Goal: Task Accomplishment & Management: Use online tool/utility

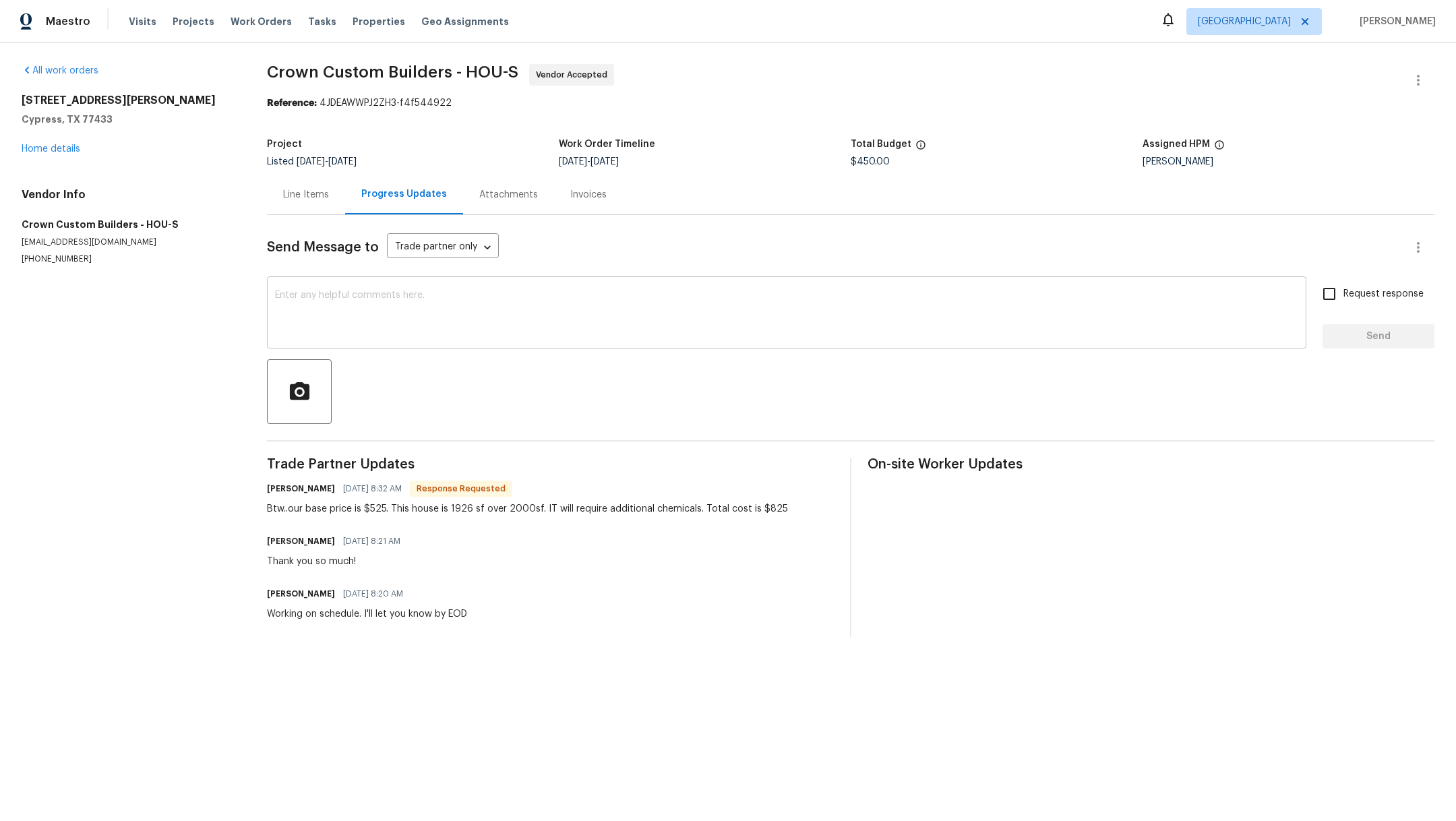
click at [393, 317] on textarea at bounding box center [786, 314] width 1023 height 47
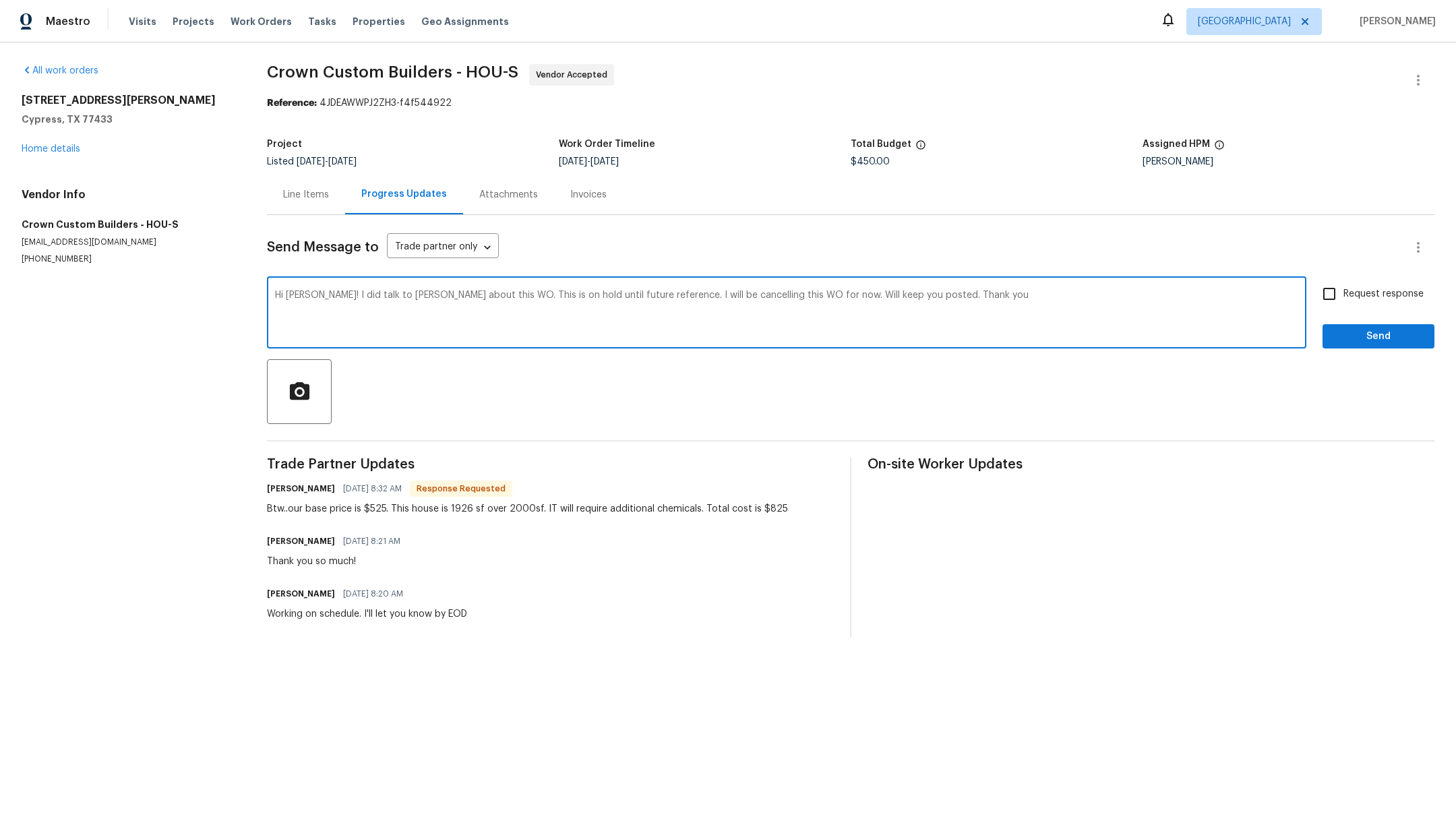
type textarea "Hi [PERSON_NAME]! I did talk to [PERSON_NAME] about this WO. This is on hold un…"
click at [1320, 290] on input "Request response" at bounding box center [1329, 293] width 28 height 28
checkbox input "true"
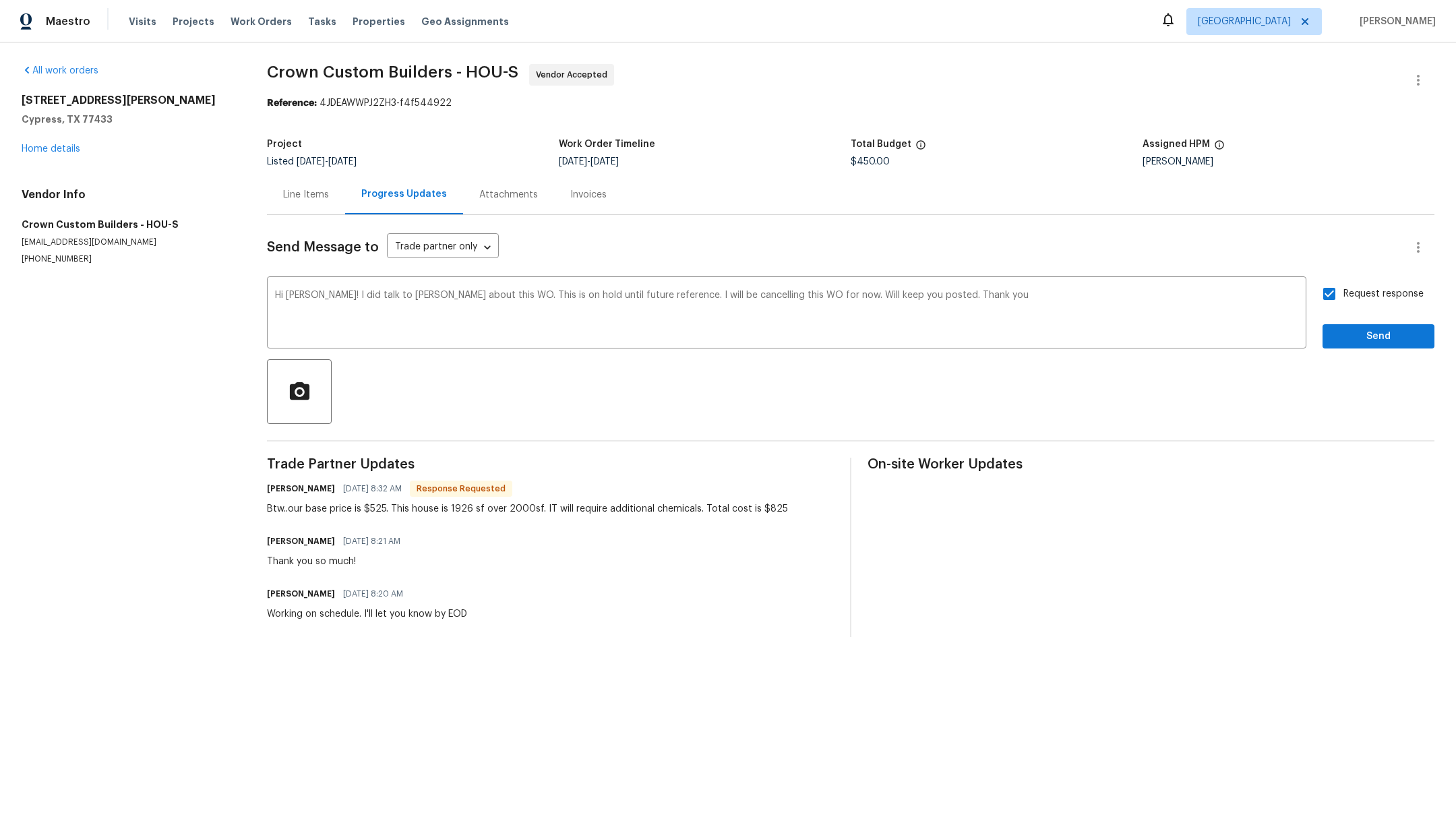
click at [1355, 314] on div "Request response Send" at bounding box center [1379, 314] width 112 height 69
click at [1358, 326] on button "Send" at bounding box center [1379, 337] width 112 height 25
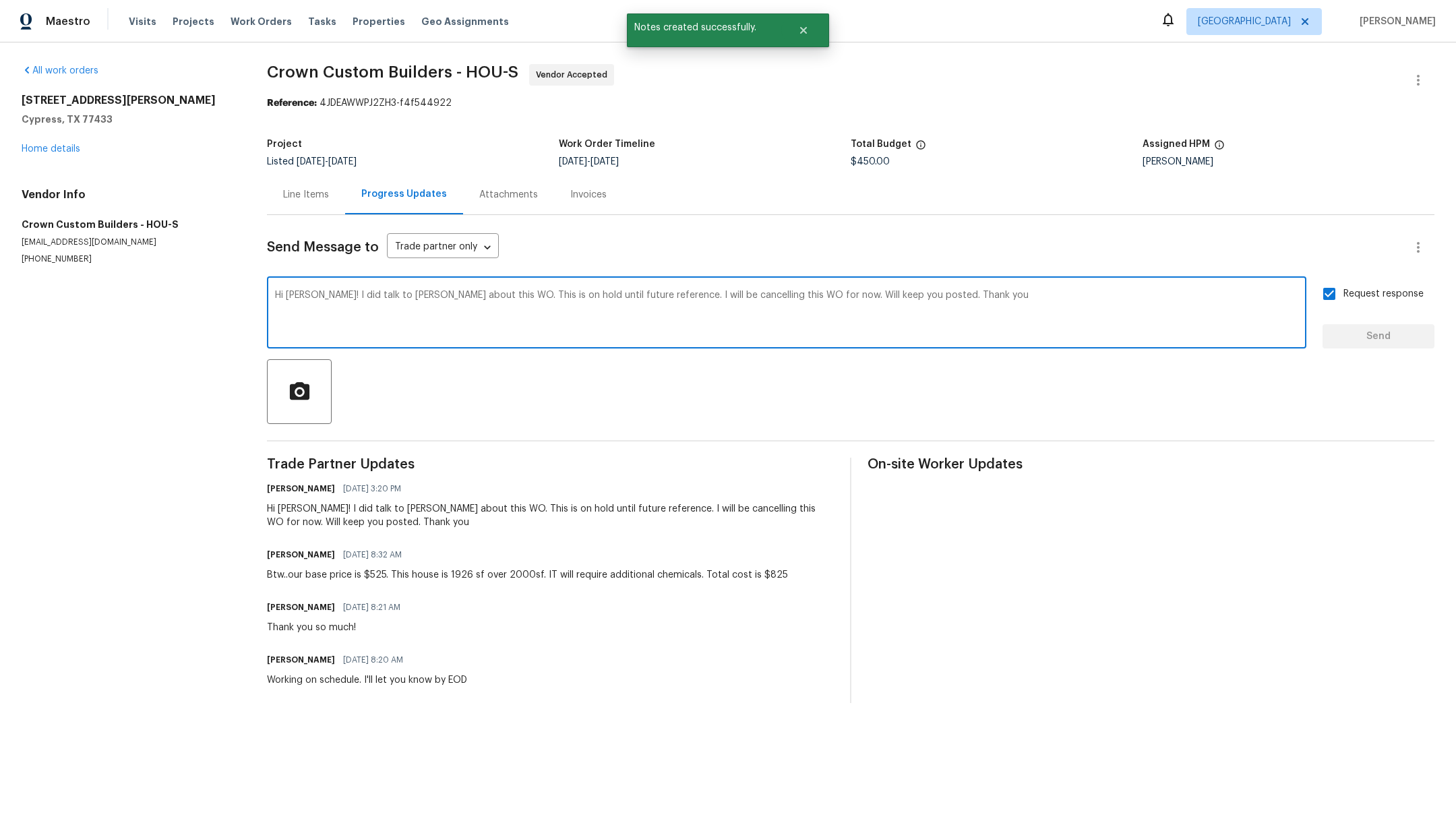
click at [365, 309] on textarea "Hi [PERSON_NAME]! I did talk to [PERSON_NAME] about this WO. This is on hold un…" at bounding box center [786, 314] width 1023 height 47
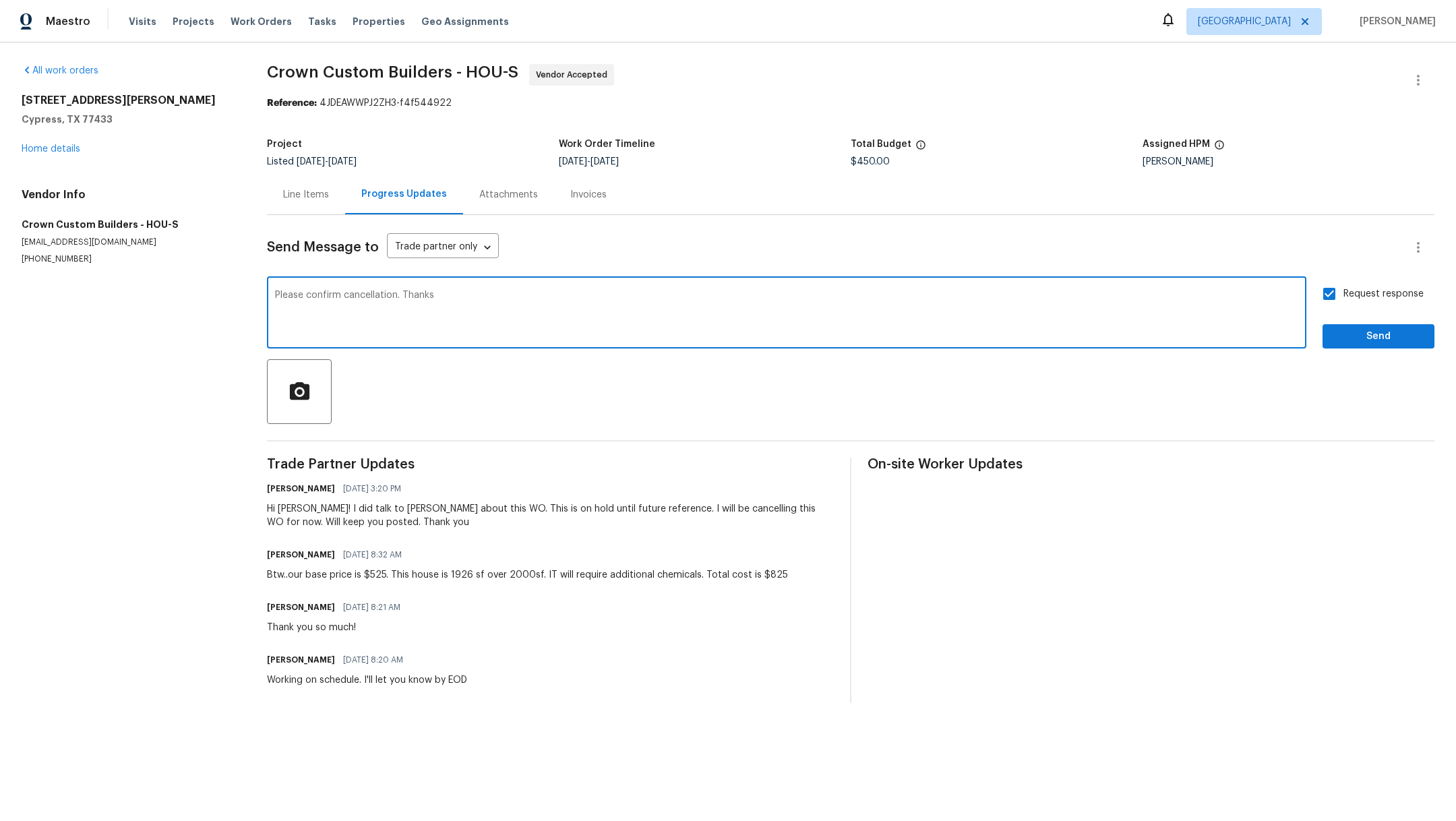
type textarea "Please confirm cancellation. Thanks"
click at [1390, 337] on span "Send" at bounding box center [1379, 337] width 90 height 17
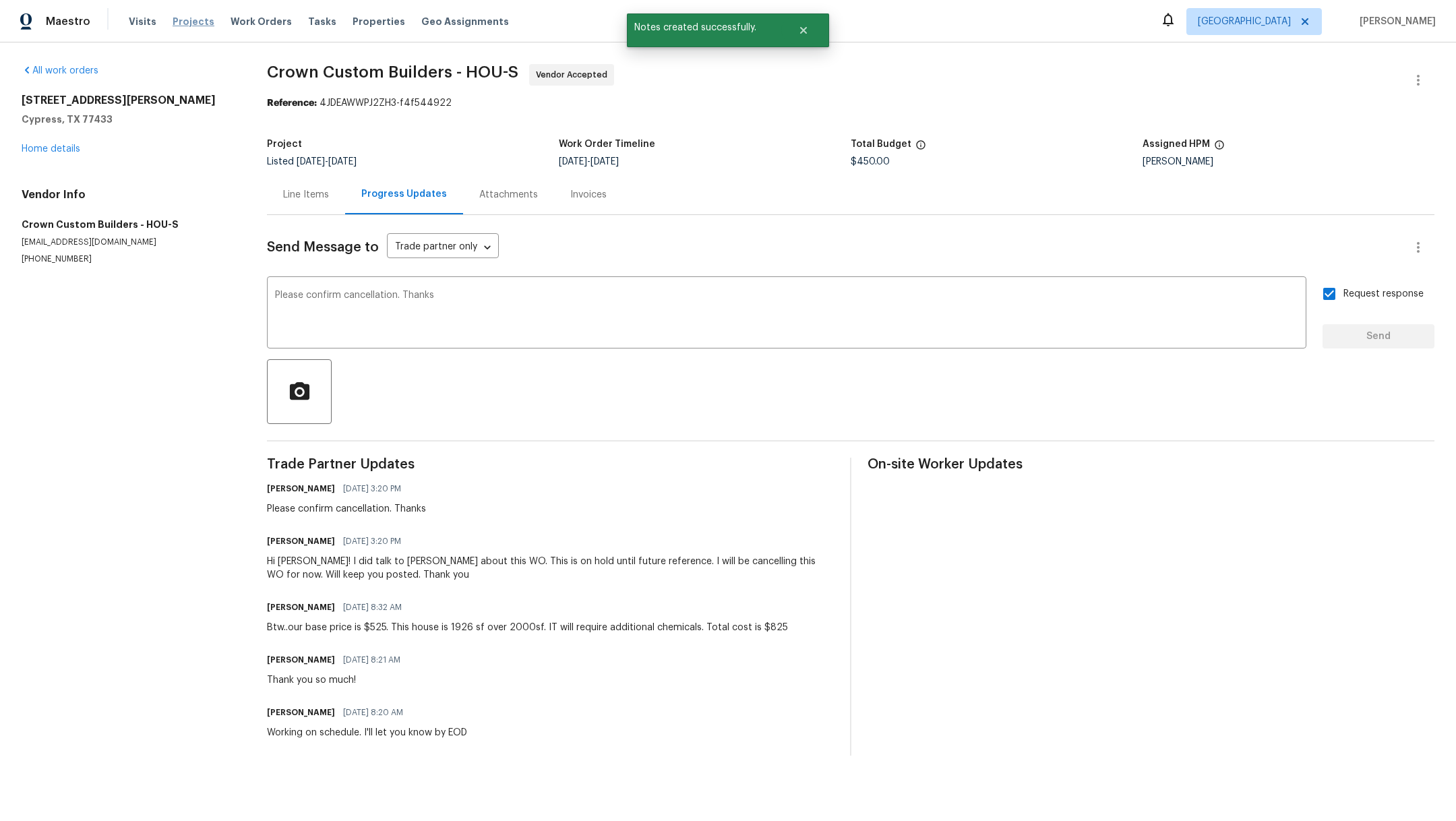
click at [180, 25] on span "Projects" at bounding box center [193, 21] width 42 height 14
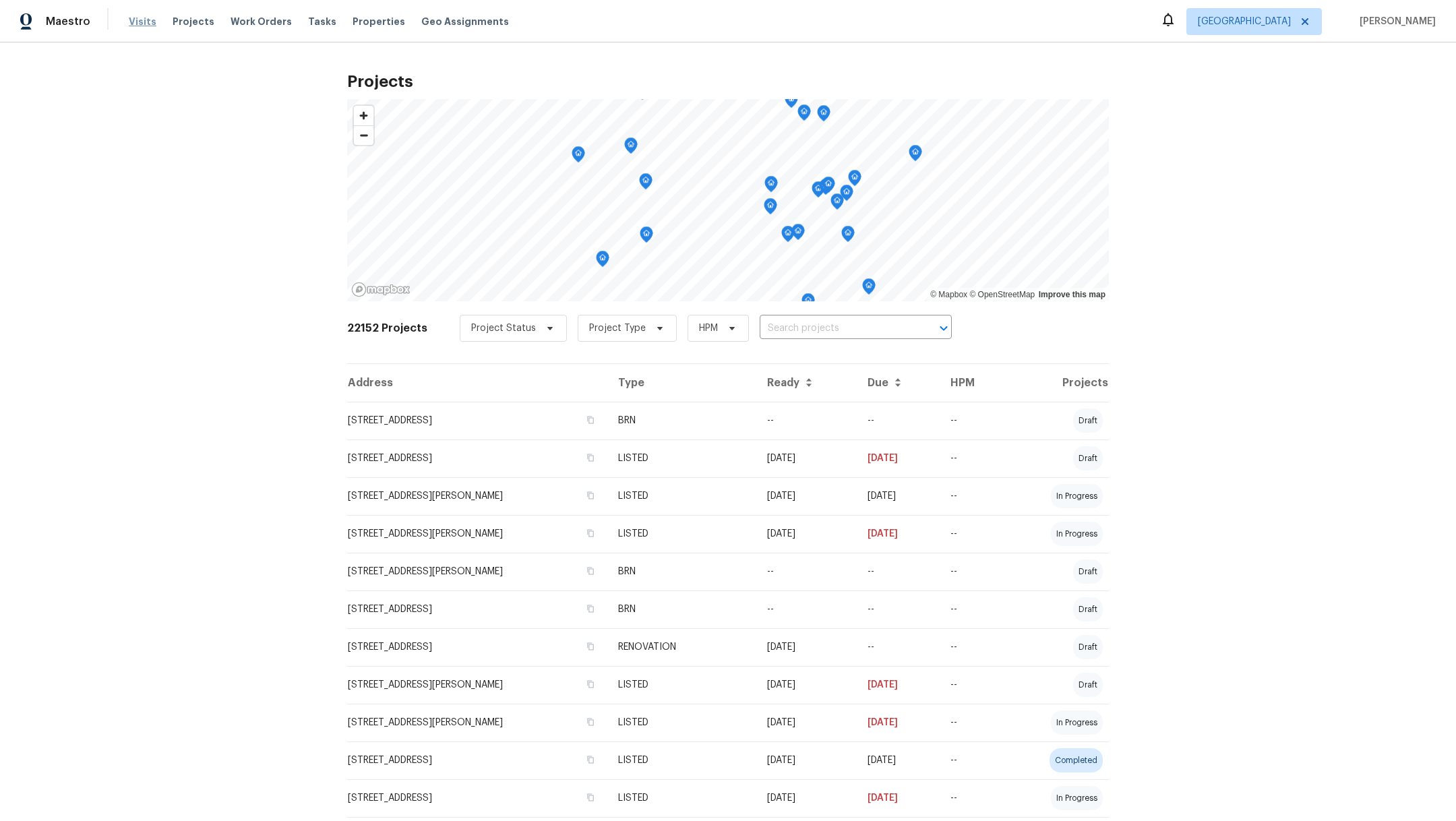
click at [132, 21] on span "Visits" at bounding box center [142, 21] width 28 height 14
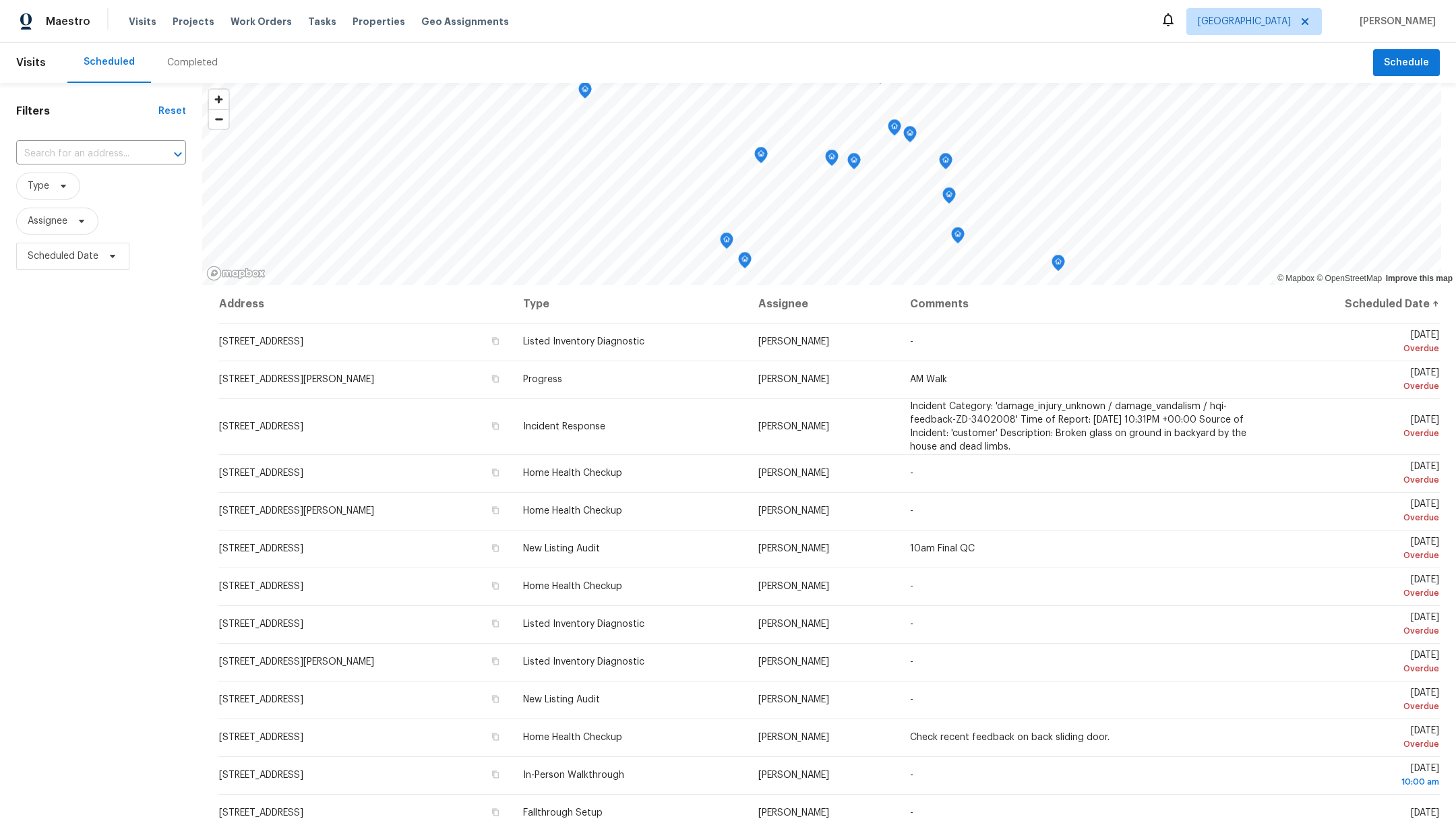
click at [184, 61] on div "Completed" at bounding box center [192, 63] width 51 height 14
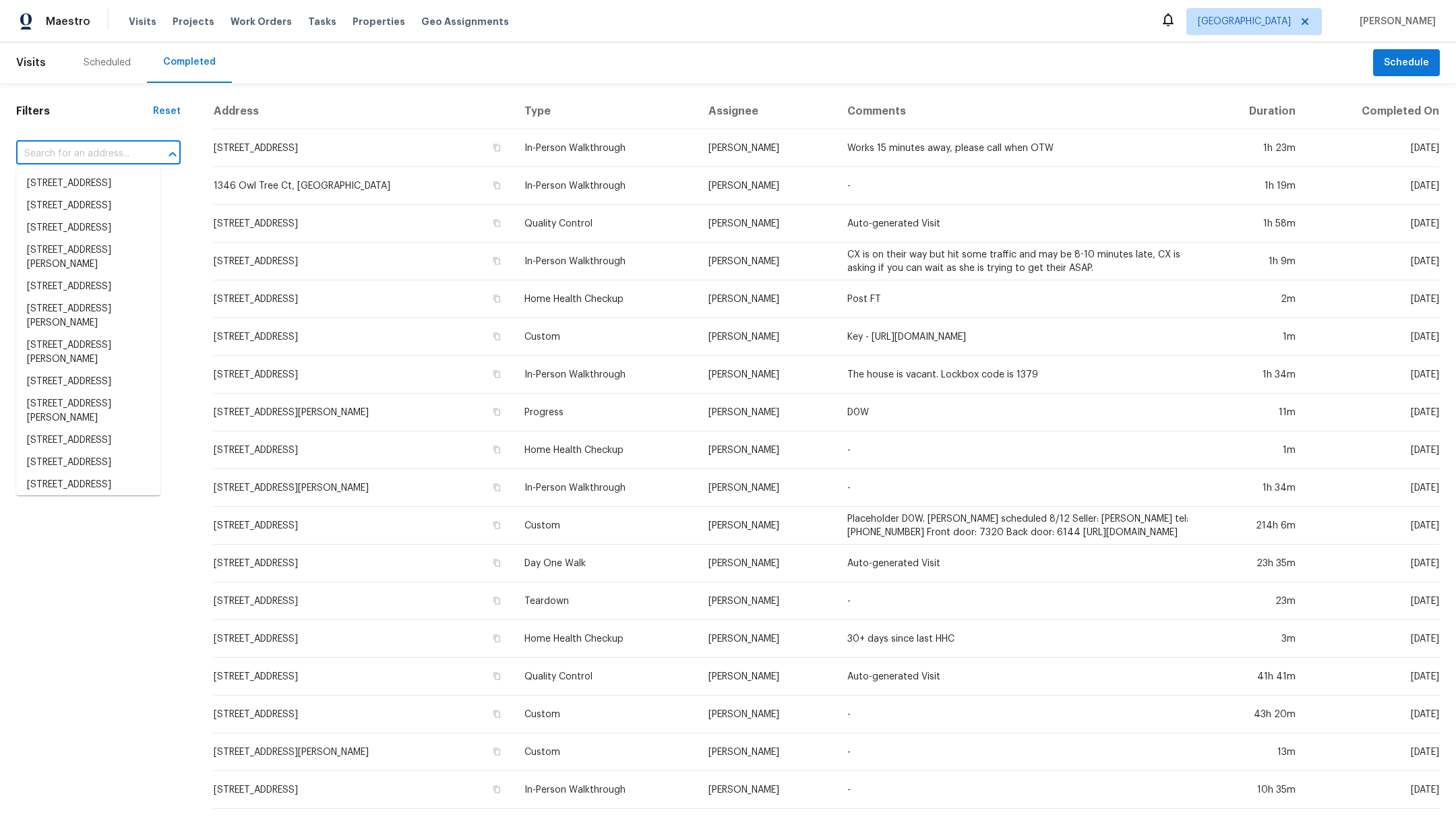
click at [80, 153] on input "text" at bounding box center [80, 154] width 127 height 21
type input "13830"
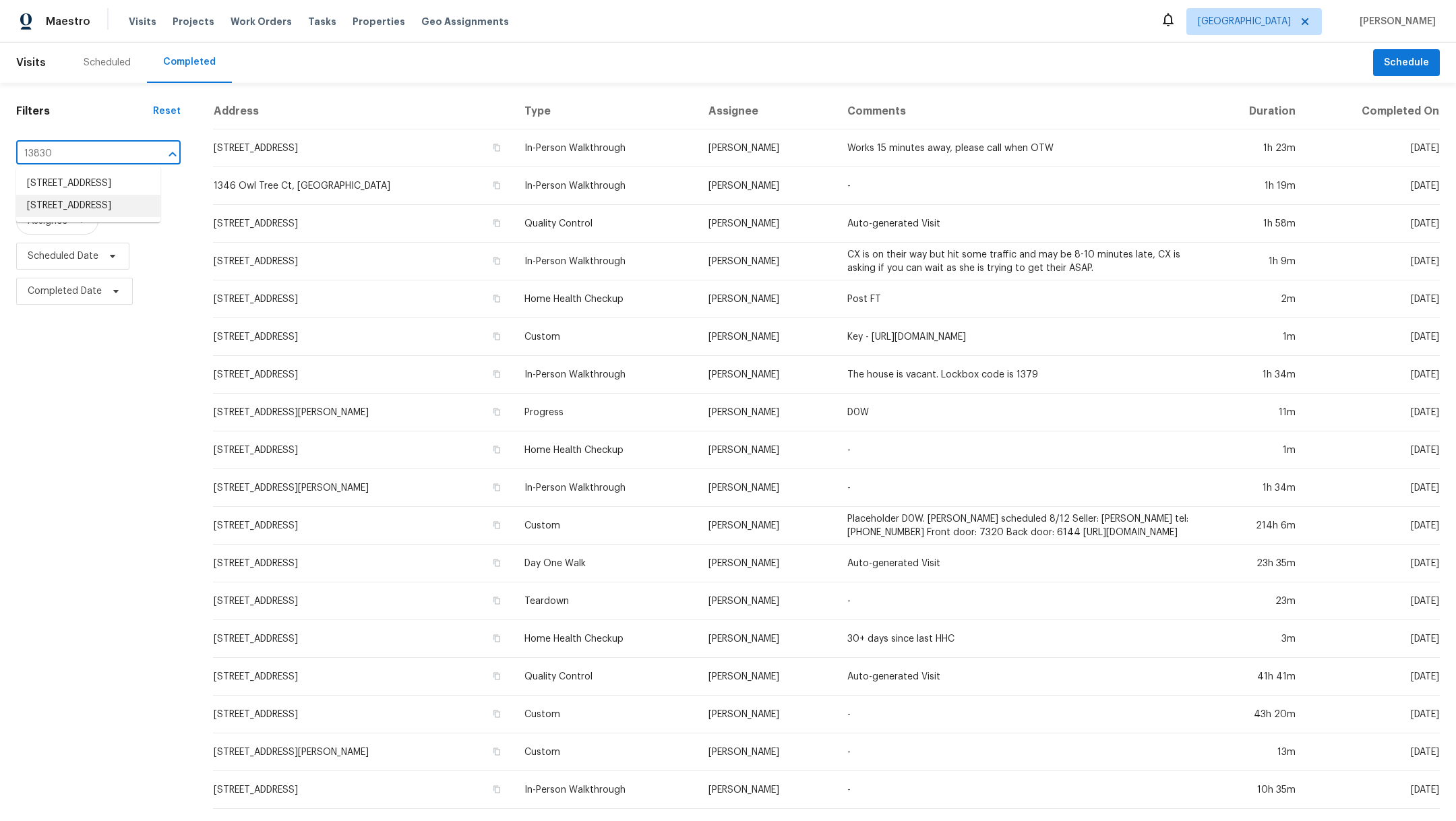
click at [74, 217] on li "[STREET_ADDRESS]" at bounding box center [88, 206] width 144 height 22
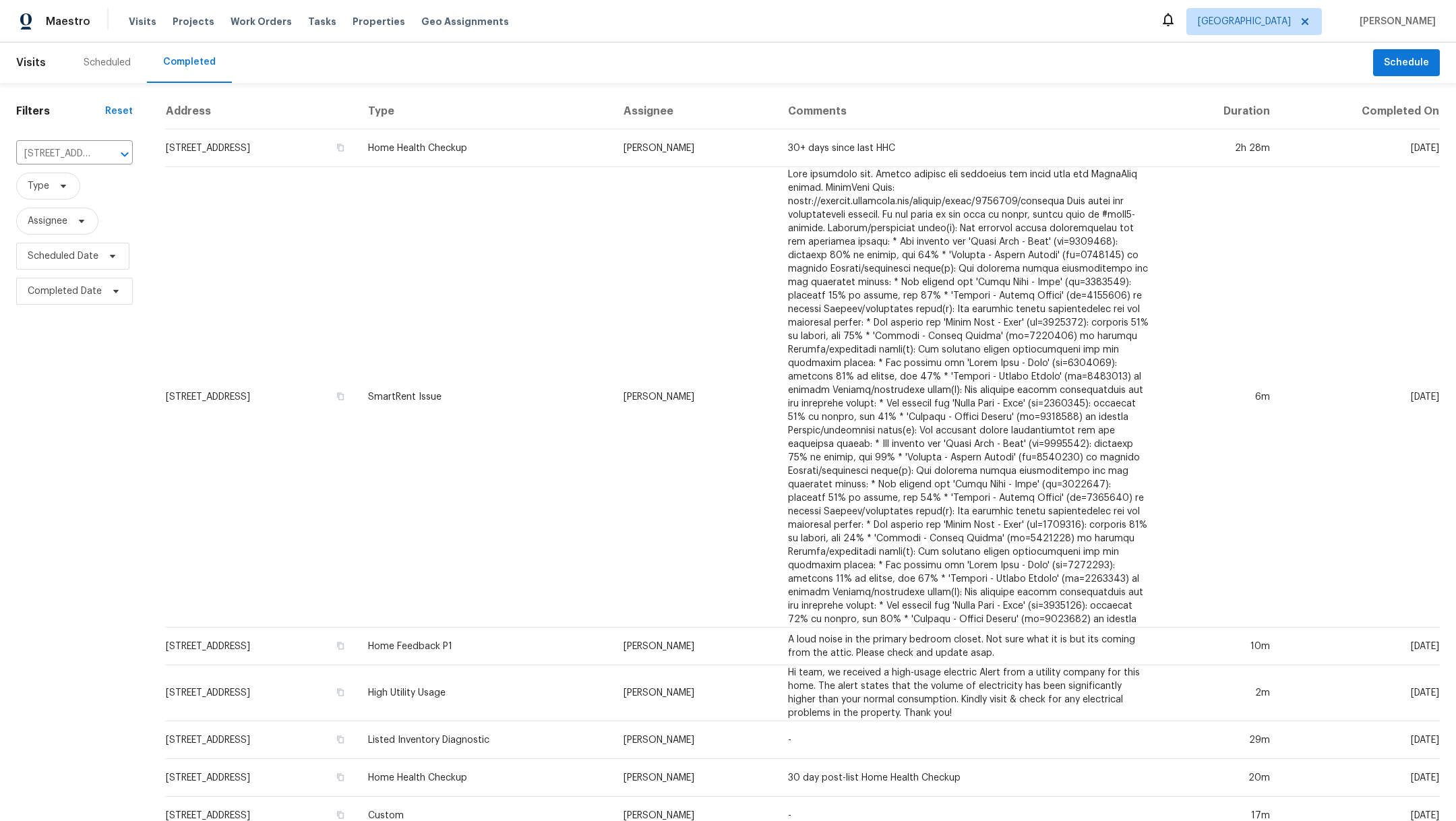
scroll to position [340, 0]
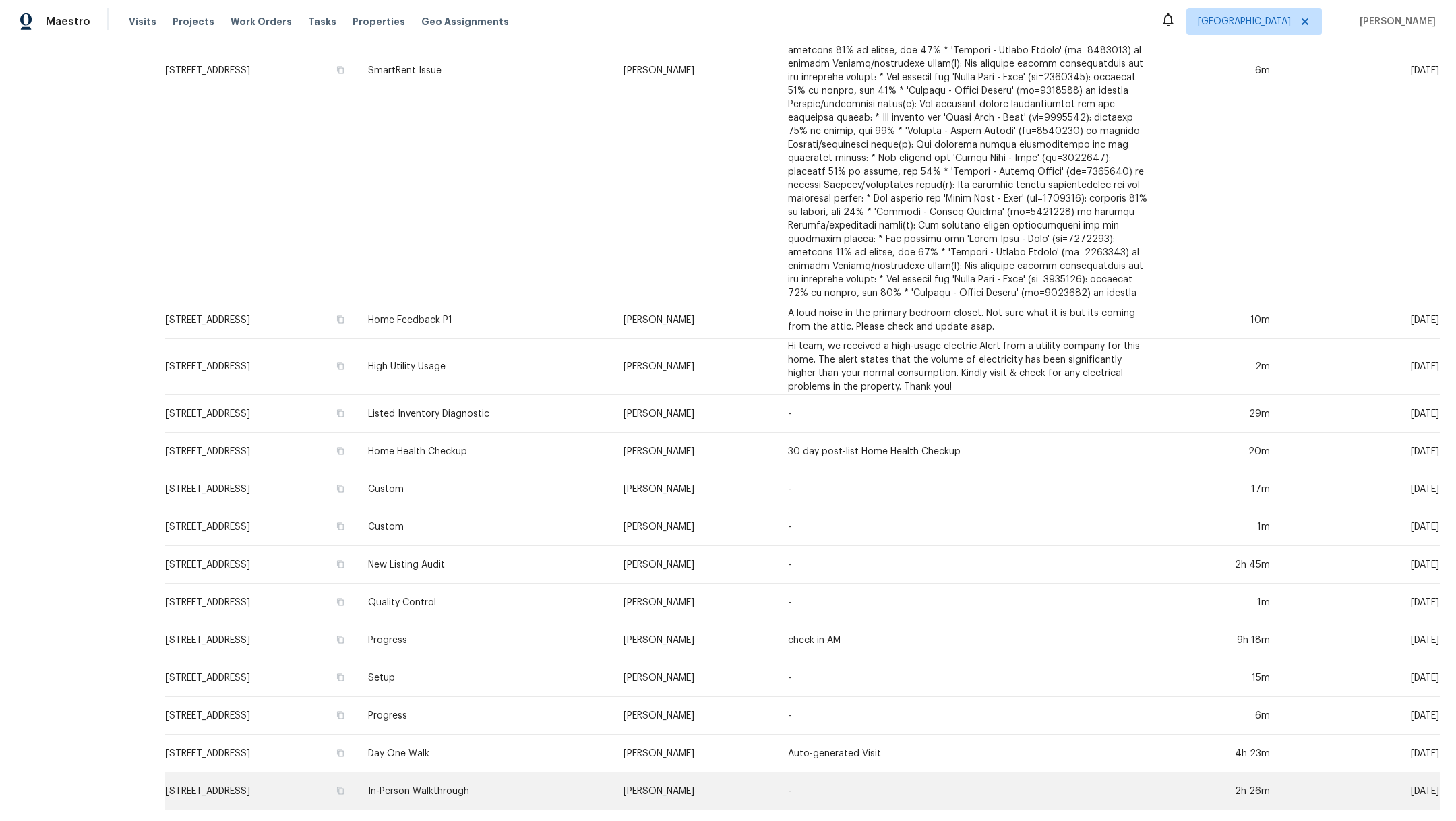
click at [276, 780] on td "[STREET_ADDRESS]" at bounding box center [261, 790] width 192 height 37
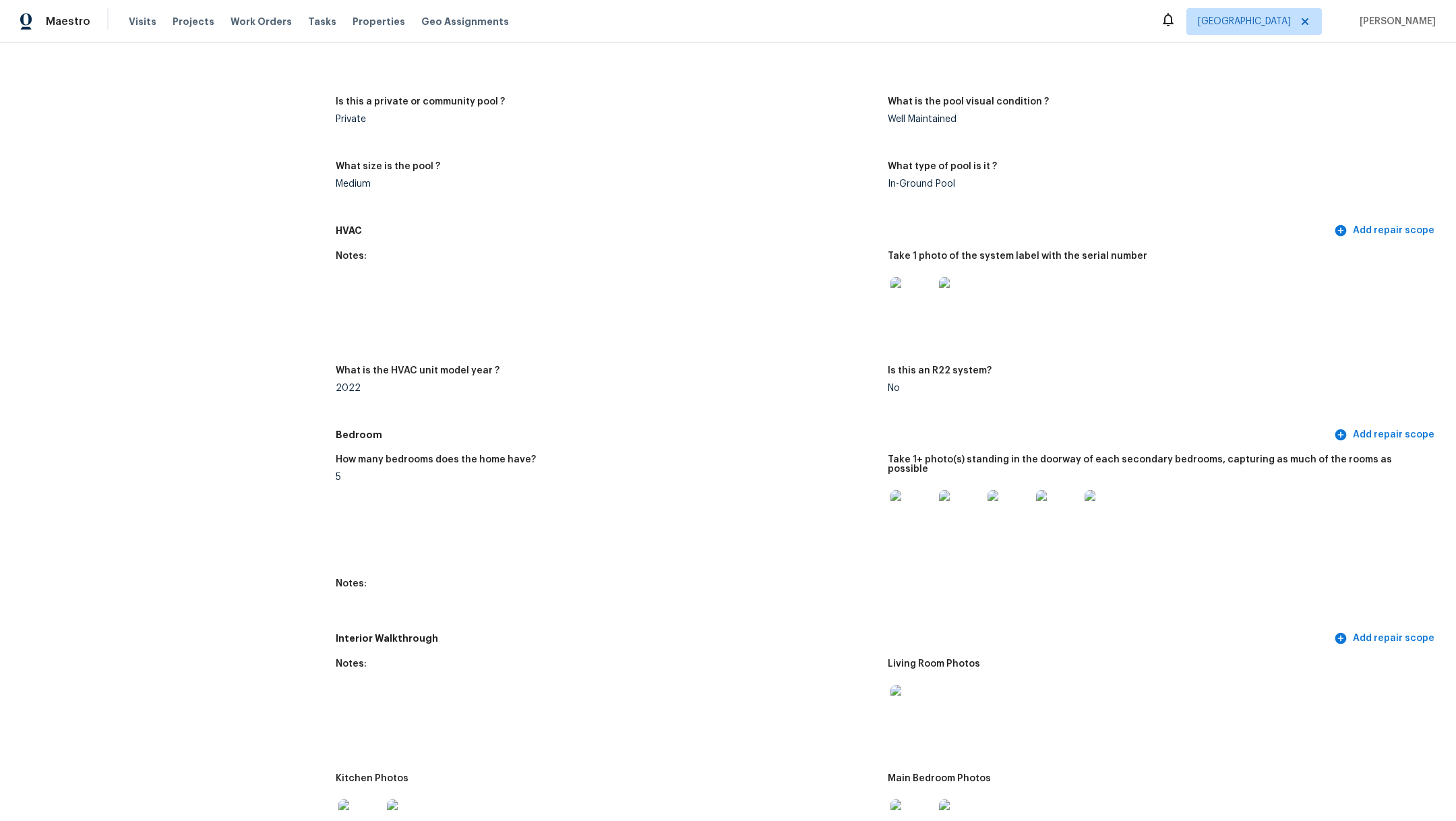
scroll to position [1342, 0]
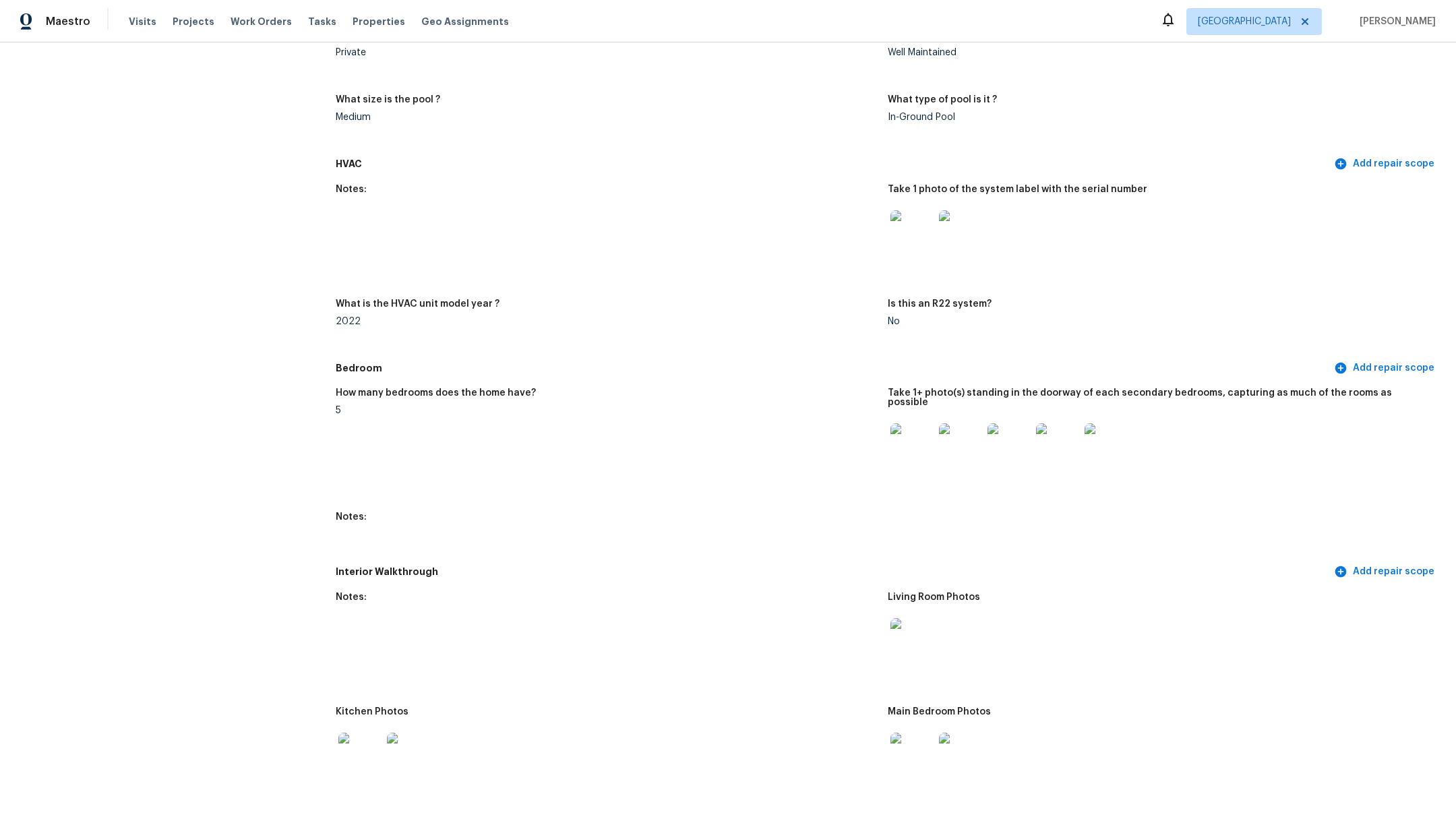
click at [904, 227] on img at bounding box center [912, 232] width 43 height 43
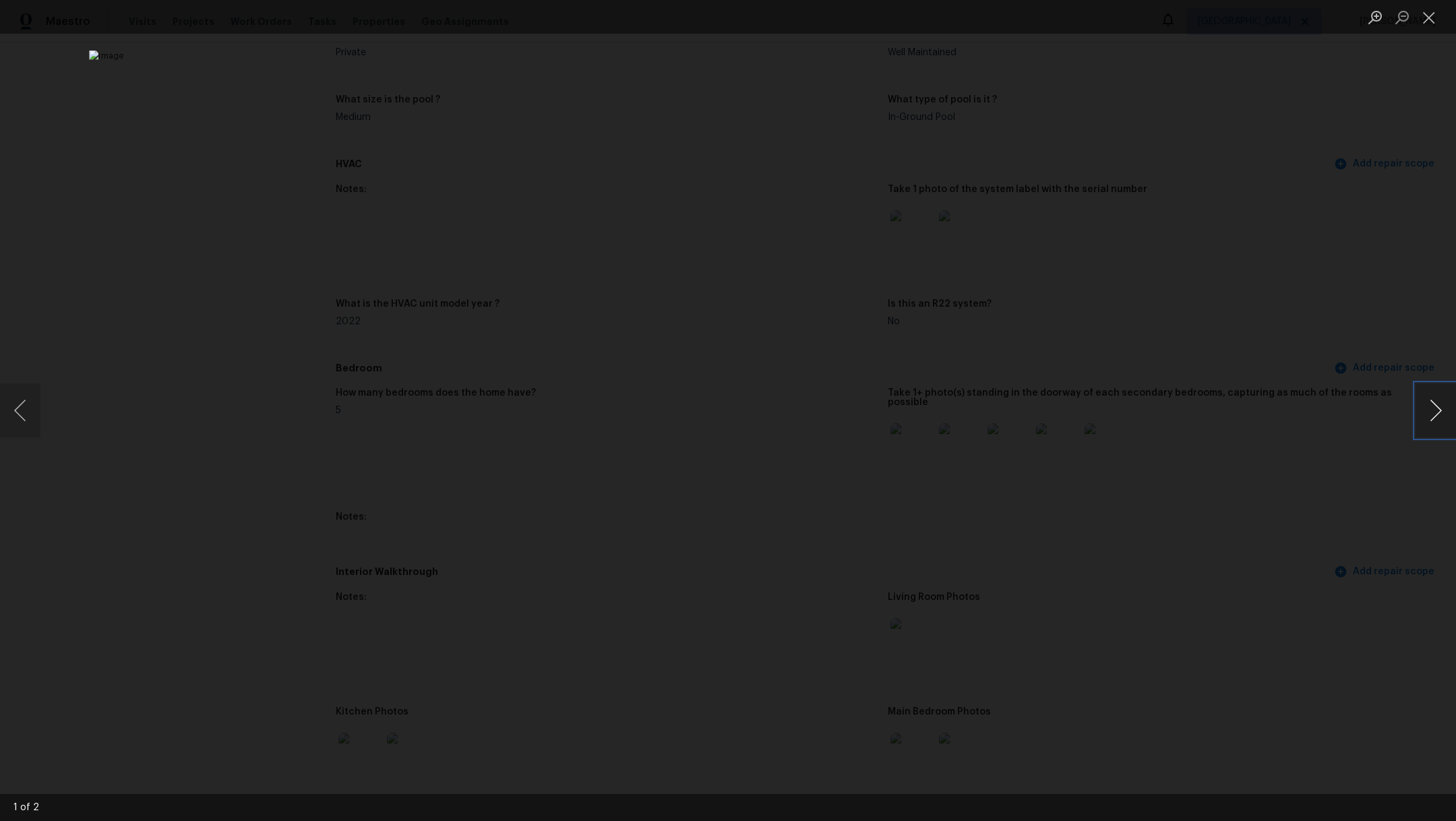
click at [1434, 419] on button "Next image" at bounding box center [1435, 410] width 41 height 54
click at [1427, 15] on button "Close lightbox" at bounding box center [1428, 17] width 27 height 24
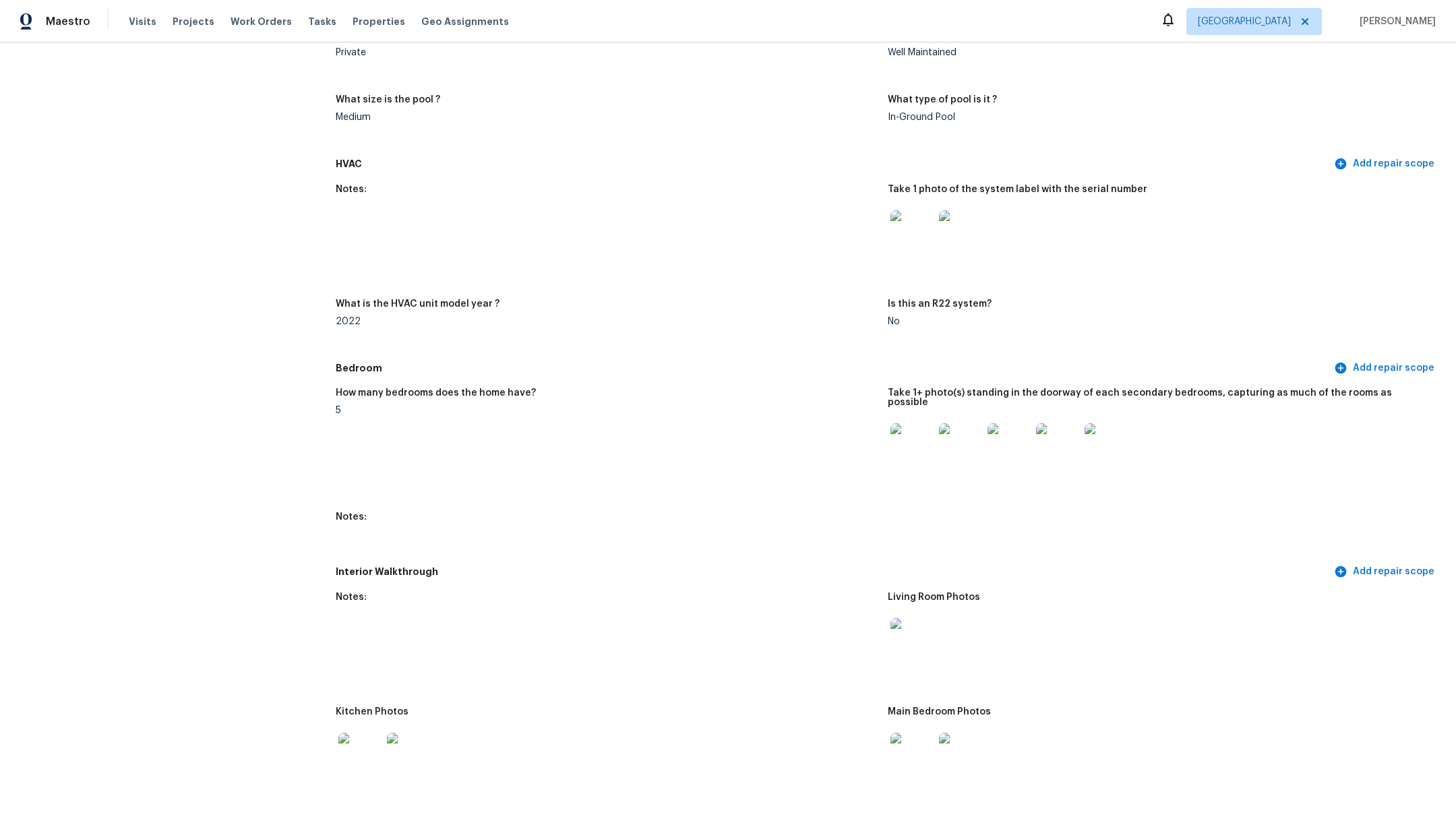
click at [890, 224] on img at bounding box center [912, 232] width 43 height 43
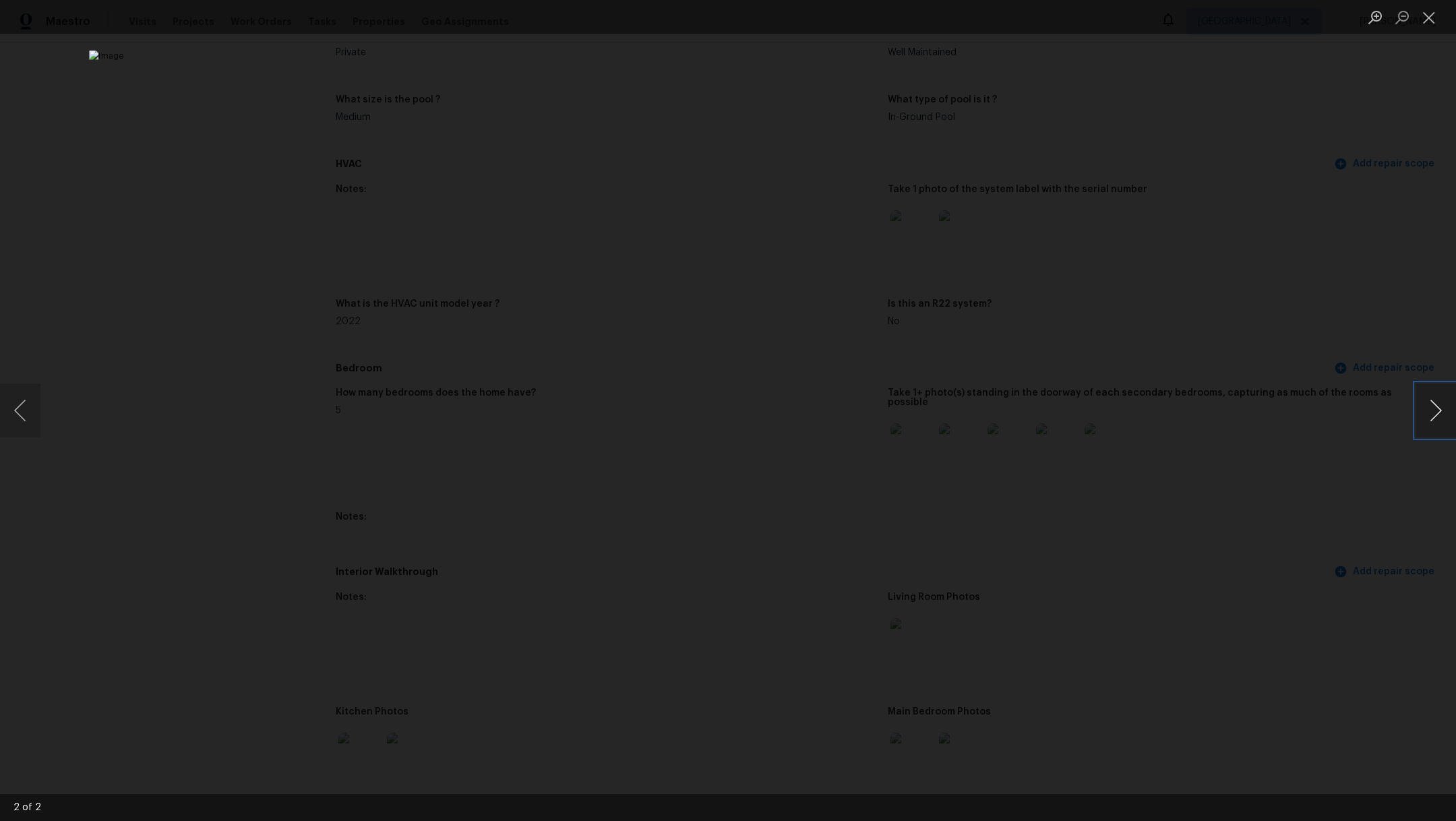
click at [1432, 419] on button "Next image" at bounding box center [1435, 410] width 41 height 54
click at [1432, 17] on button "Close lightbox" at bounding box center [1428, 17] width 27 height 24
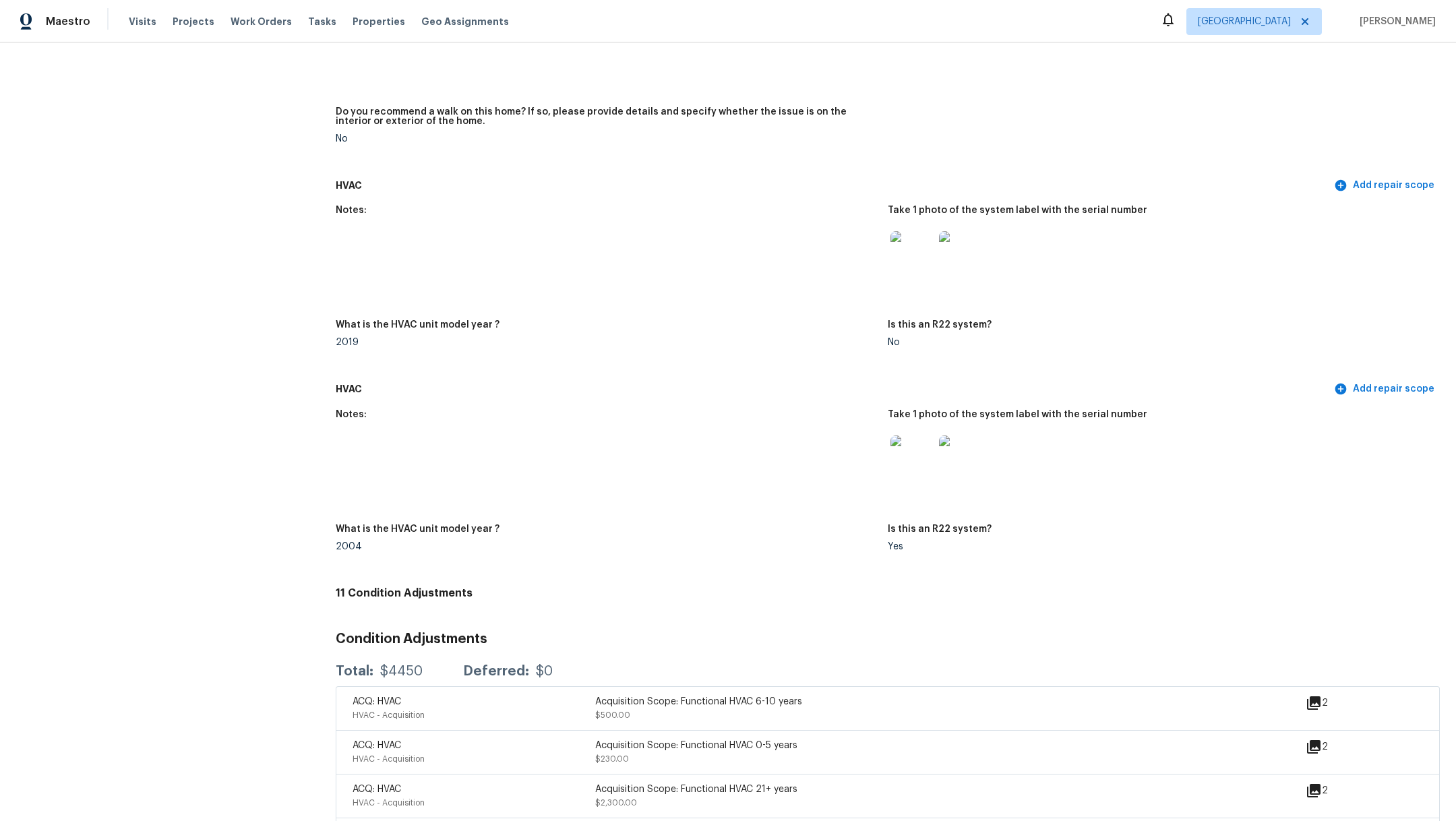
scroll to position [3536, 0]
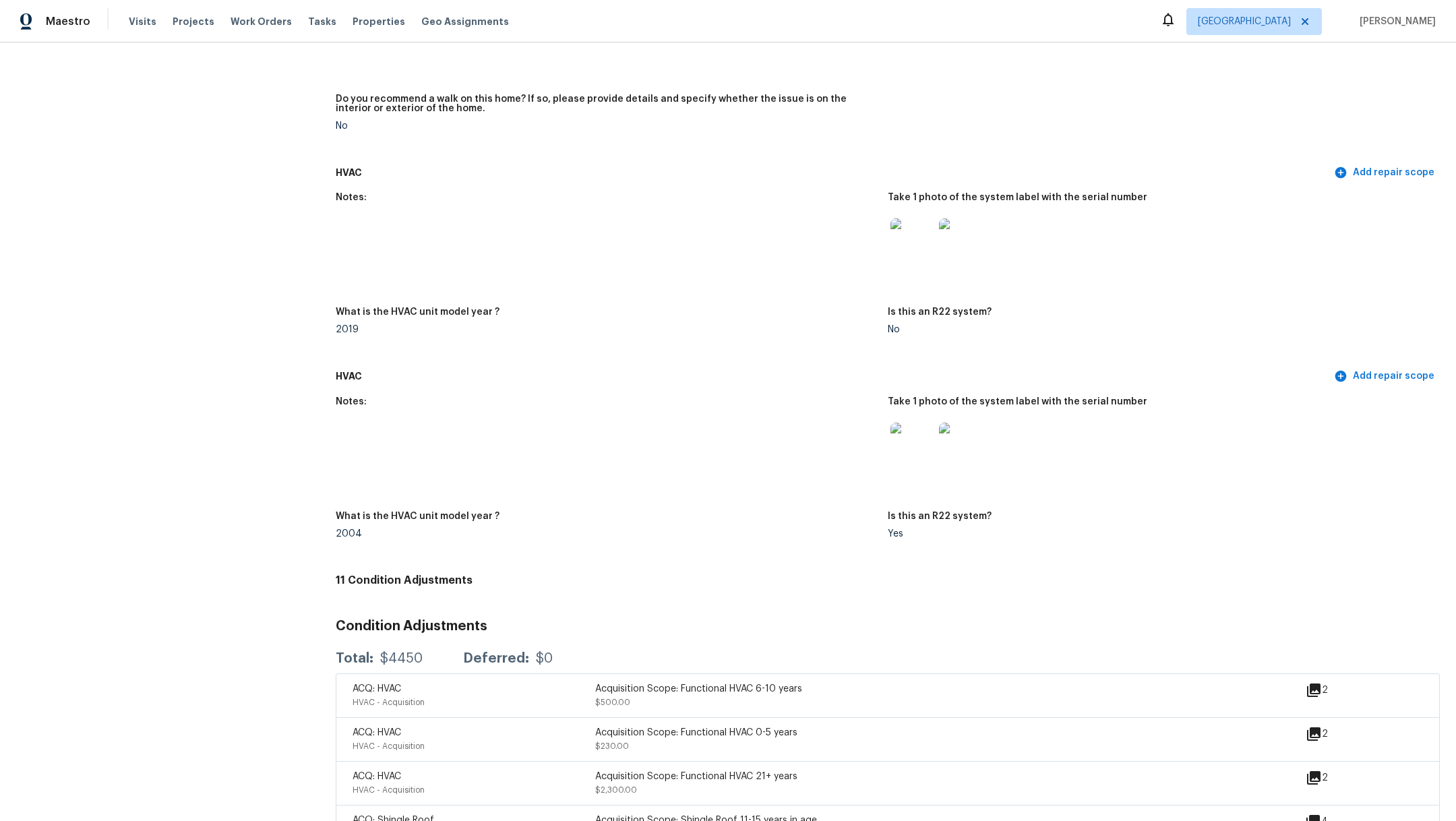
click at [902, 226] on img at bounding box center [912, 239] width 43 height 43
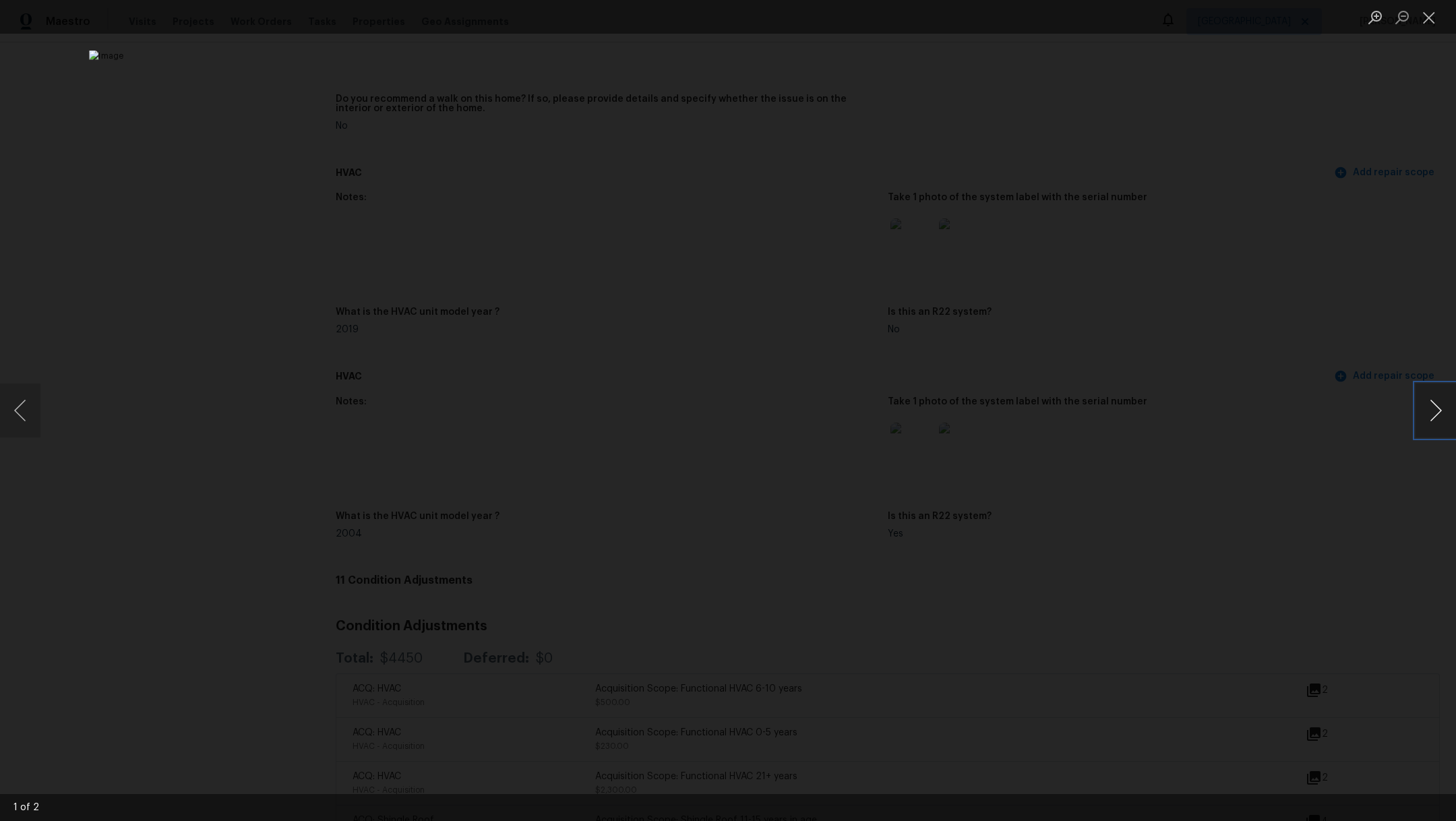
click at [1432, 403] on button "Next image" at bounding box center [1435, 410] width 41 height 54
click at [1419, 418] on button "Next image" at bounding box center [1435, 410] width 41 height 54
click at [1429, 17] on button "Close lightbox" at bounding box center [1428, 17] width 27 height 24
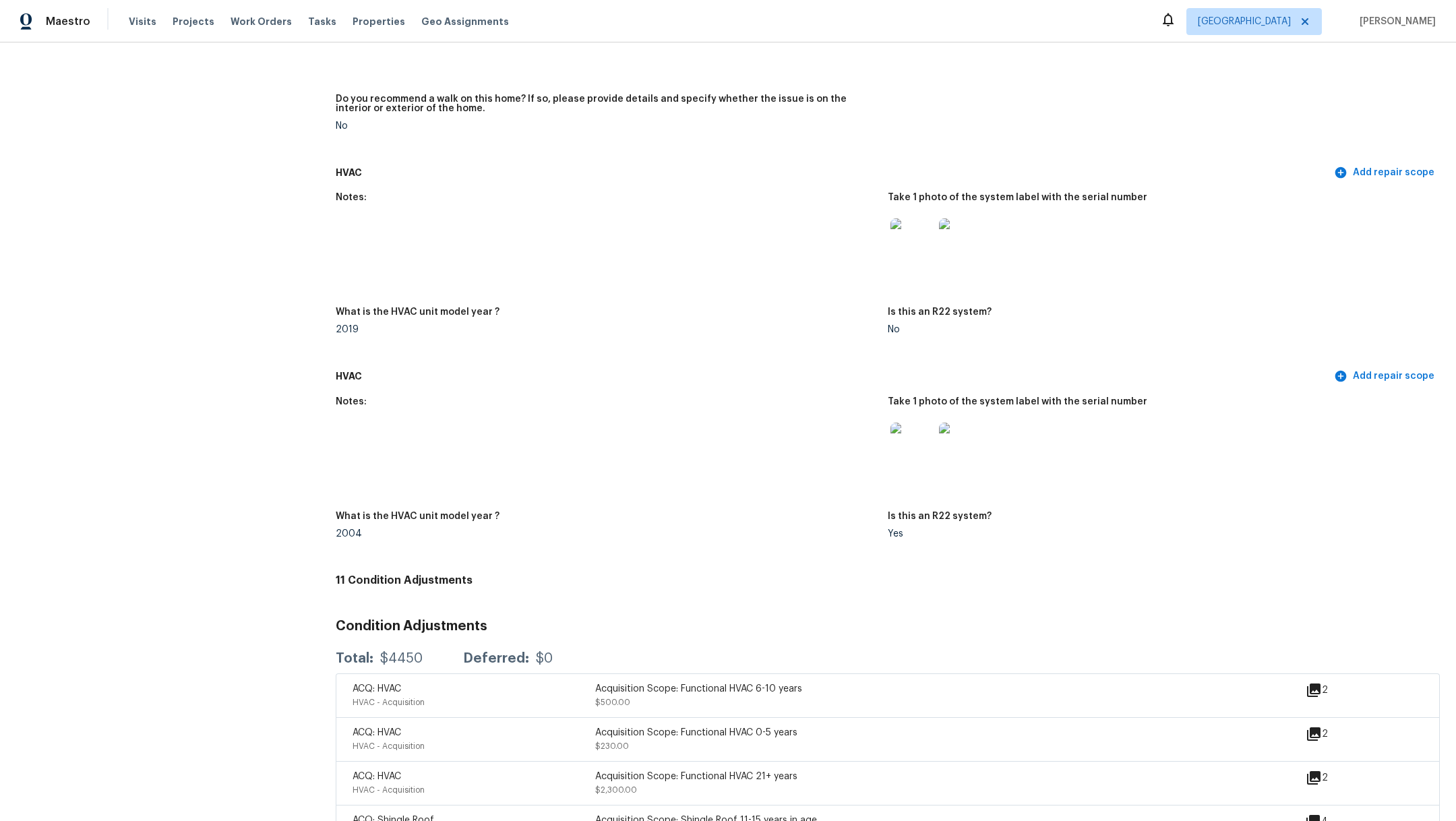
click at [952, 432] on img at bounding box center [961, 444] width 43 height 43
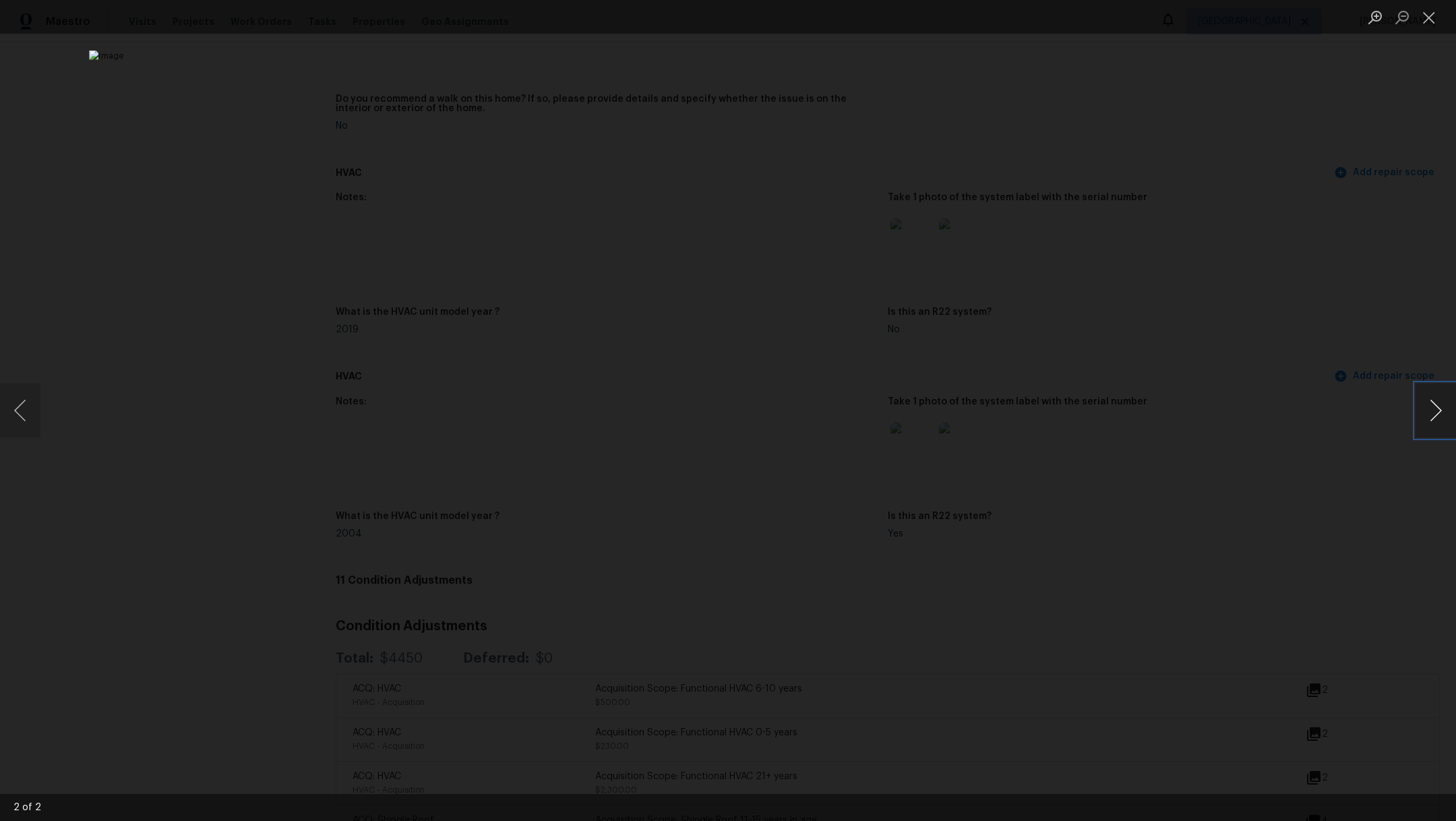
click at [1430, 412] on button "Next image" at bounding box center [1435, 410] width 41 height 54
click at [1434, 17] on button "Close lightbox" at bounding box center [1428, 17] width 27 height 24
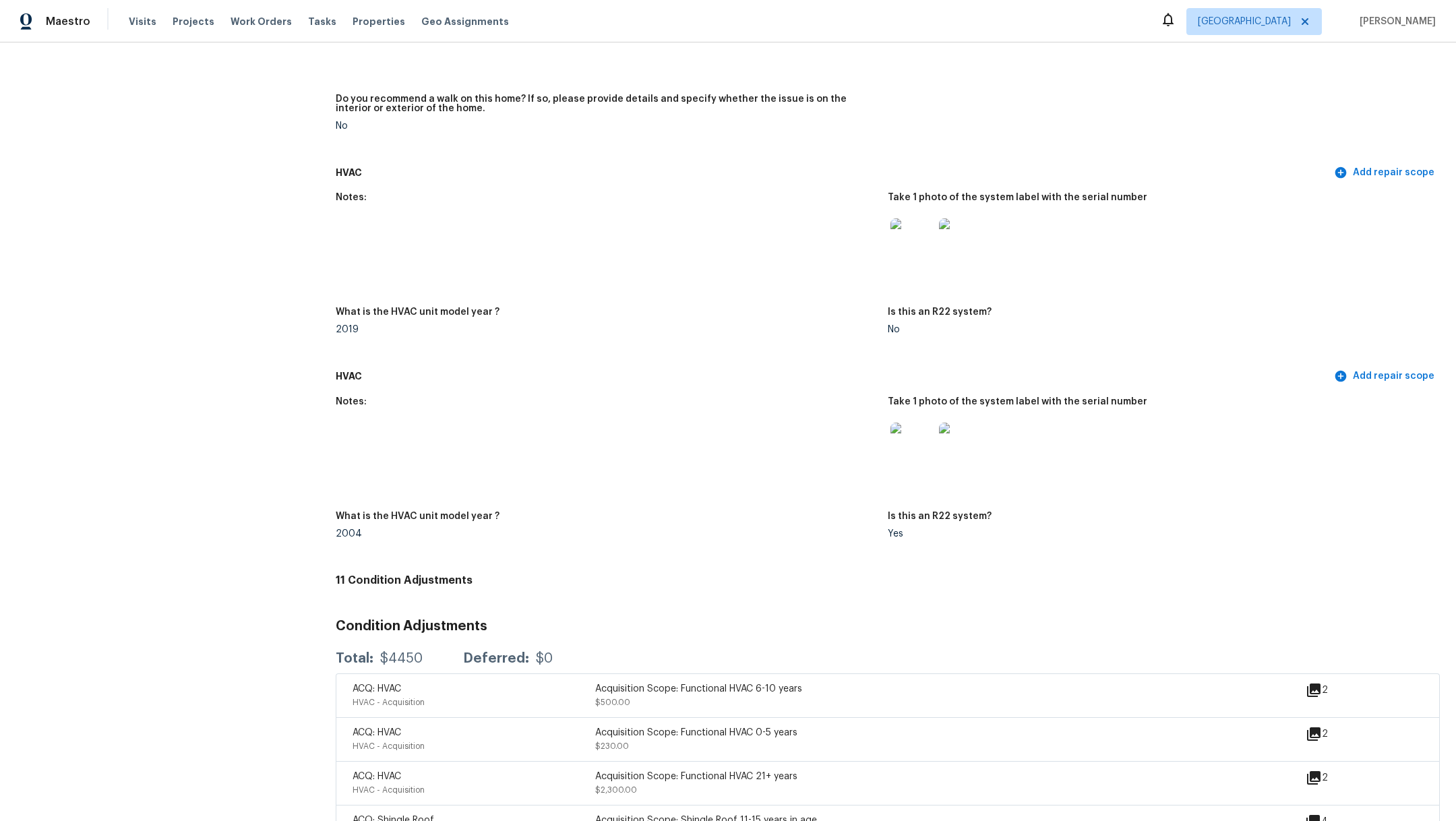
click at [897, 229] on img at bounding box center [912, 239] width 43 height 43
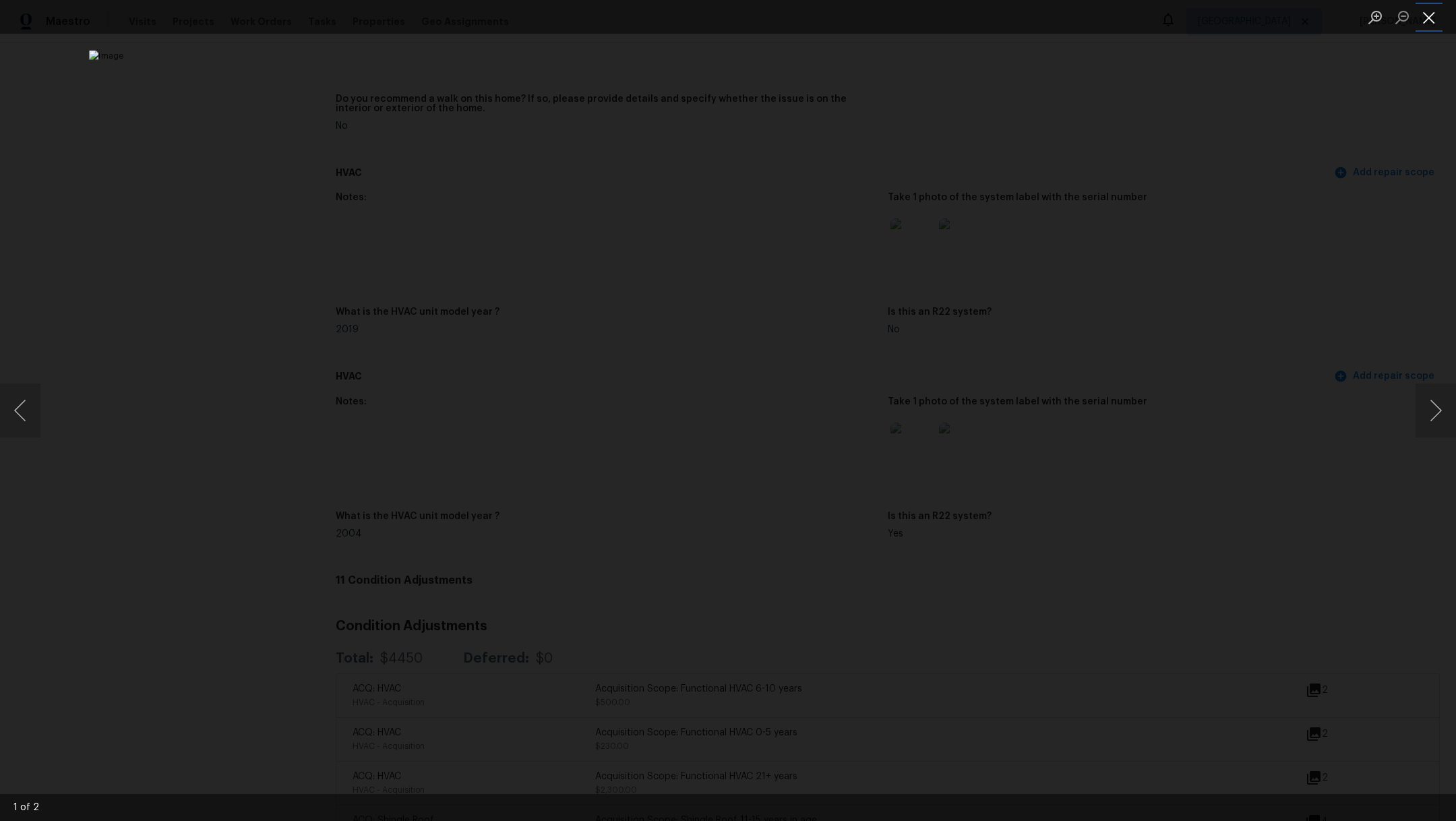
click at [1432, 21] on button "Close lightbox" at bounding box center [1428, 17] width 27 height 24
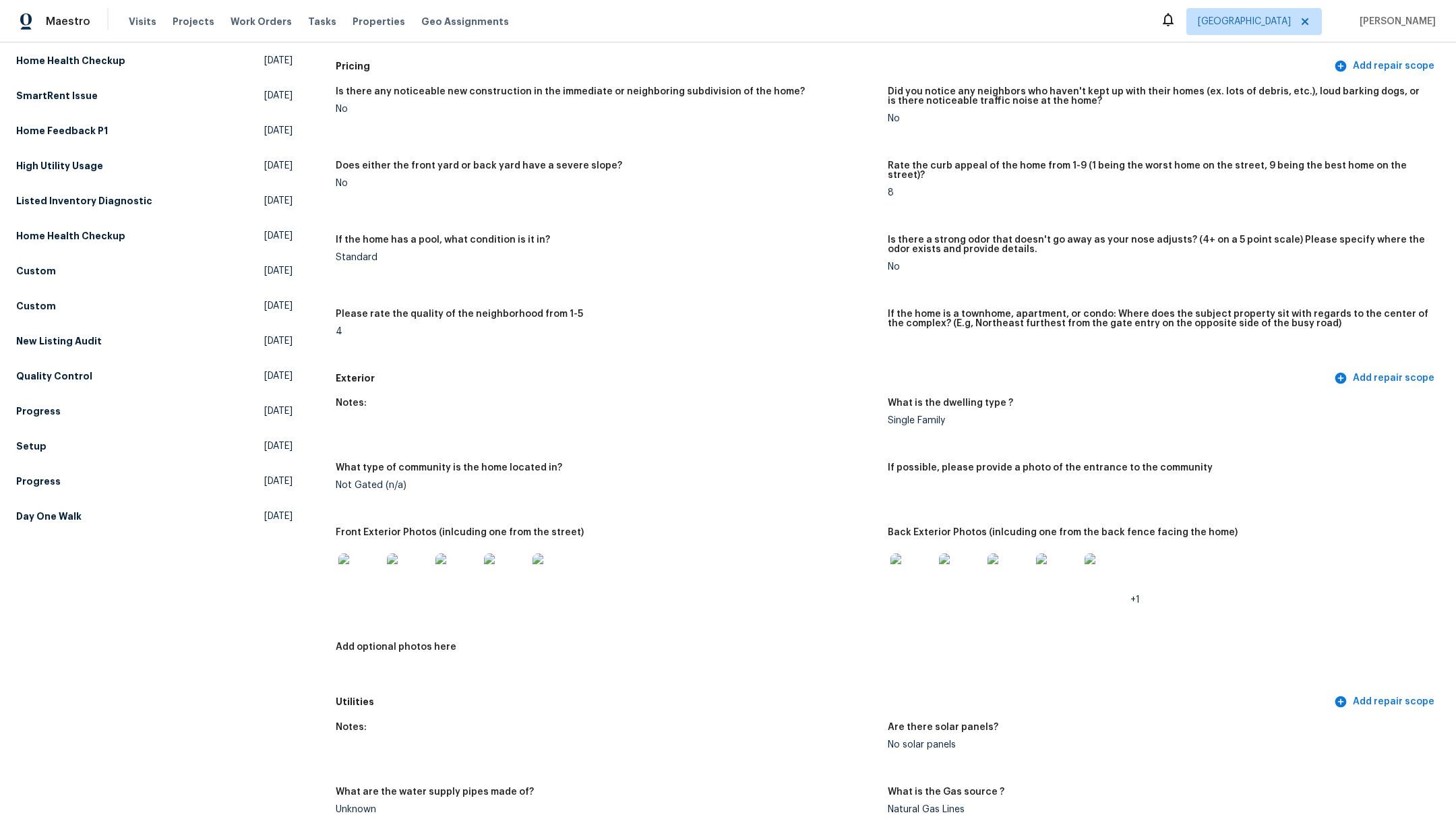
scroll to position [0, 0]
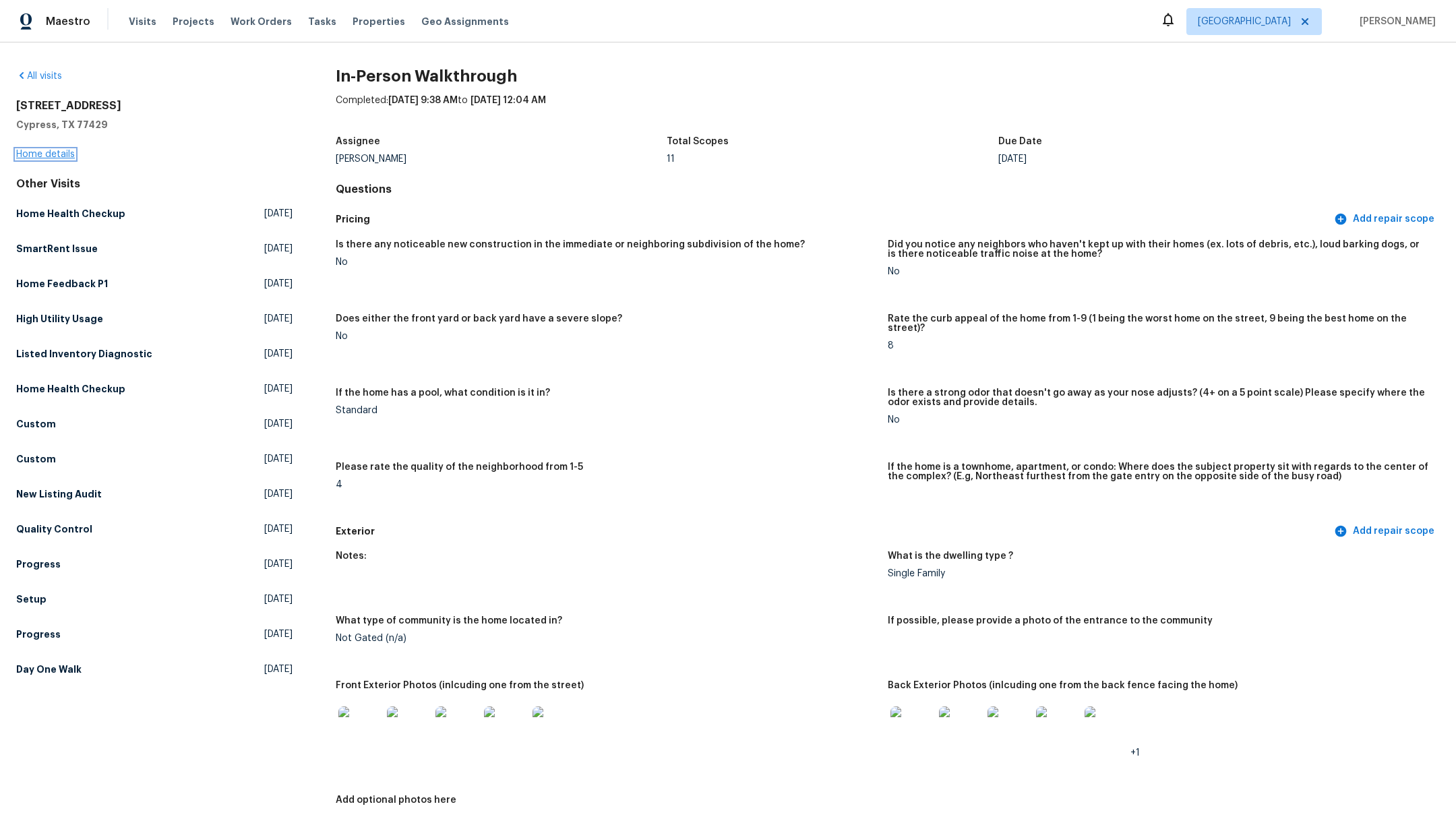
click at [35, 155] on link "Home details" at bounding box center [45, 155] width 59 height 9
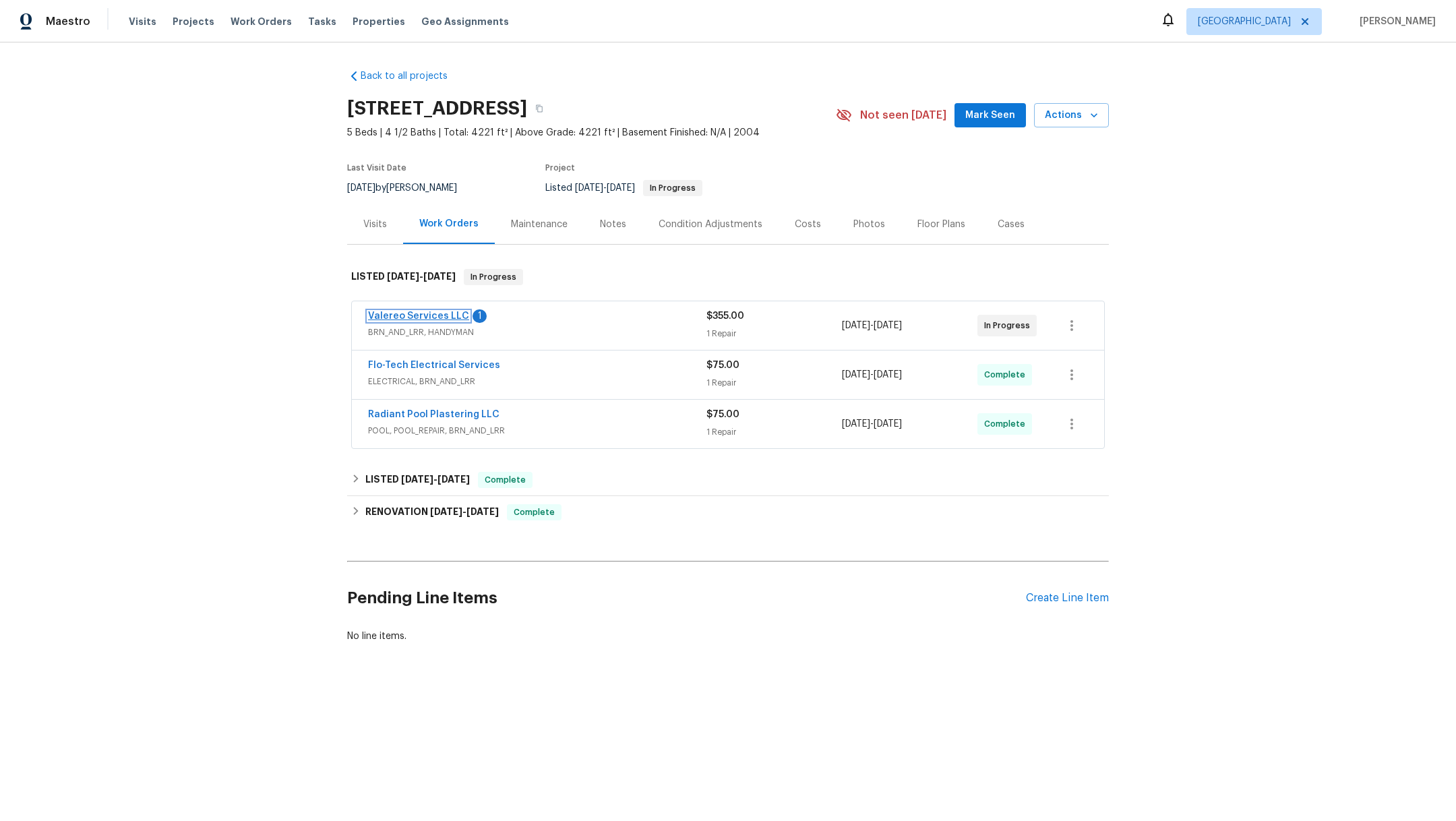
click at [421, 318] on link "Valereo Services LLC" at bounding box center [419, 316] width 101 height 9
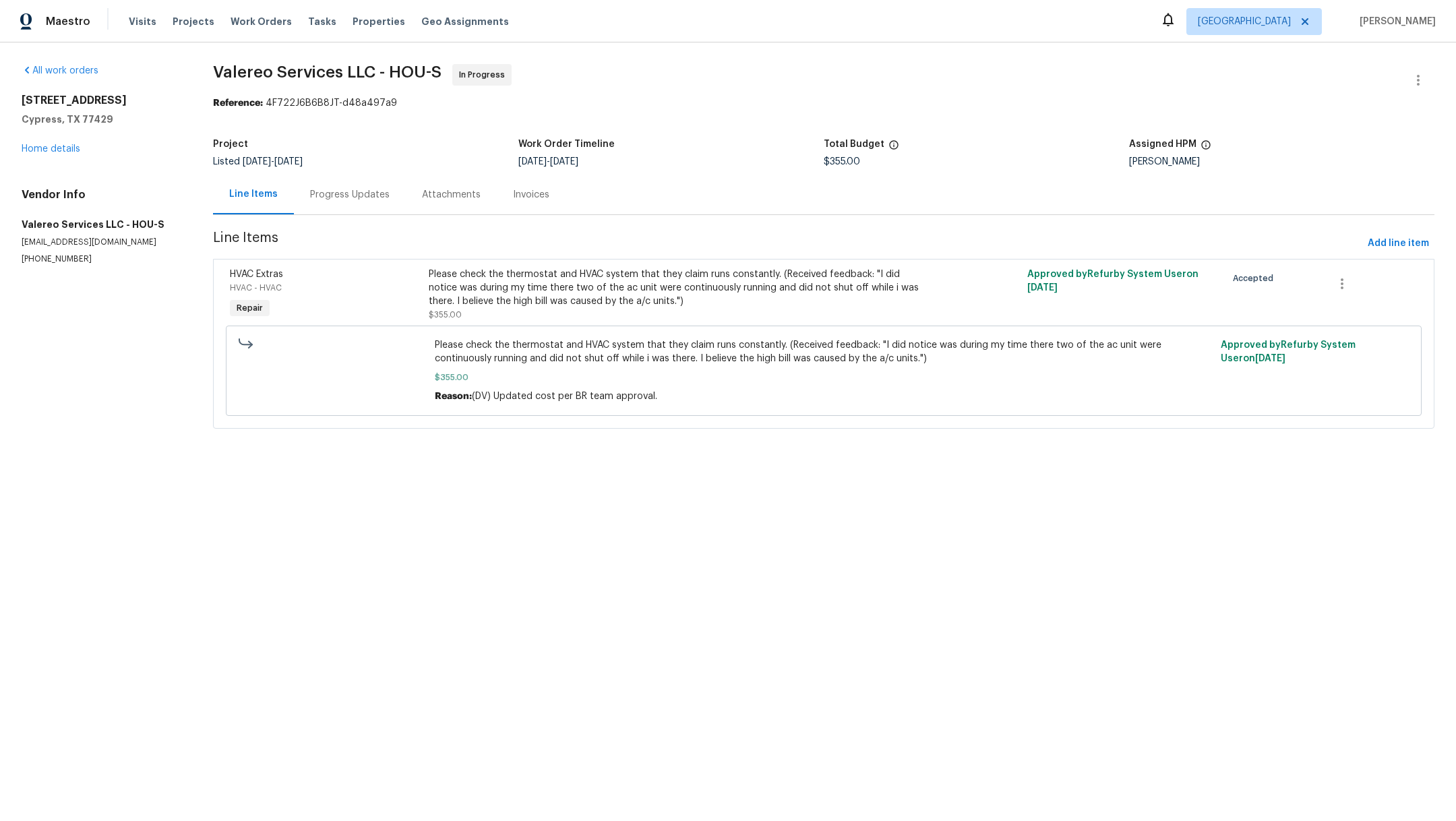
click at [342, 197] on div "Progress Updates" at bounding box center [350, 195] width 80 height 14
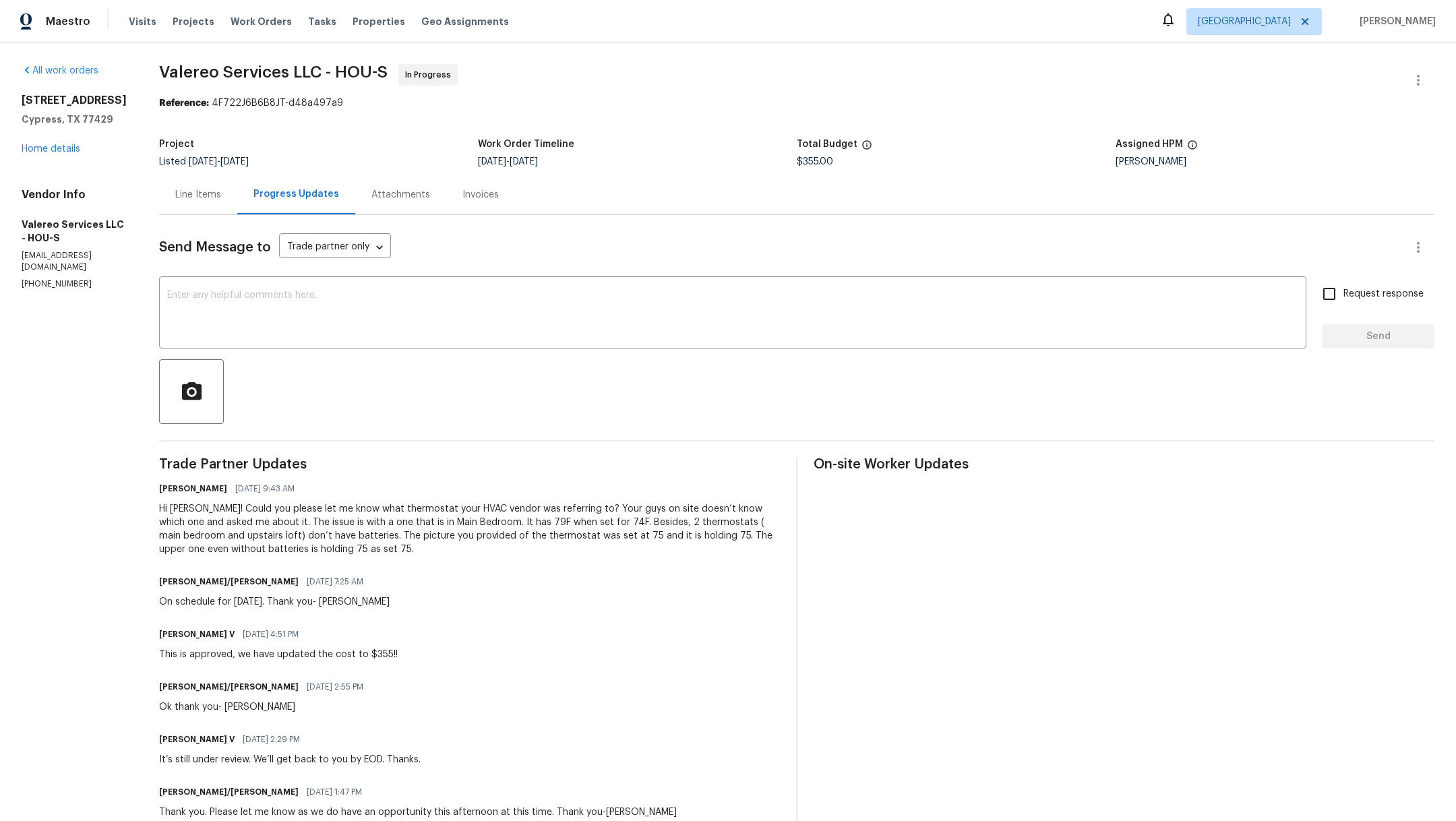
click at [184, 198] on div "Line Items" at bounding box center [198, 195] width 46 height 14
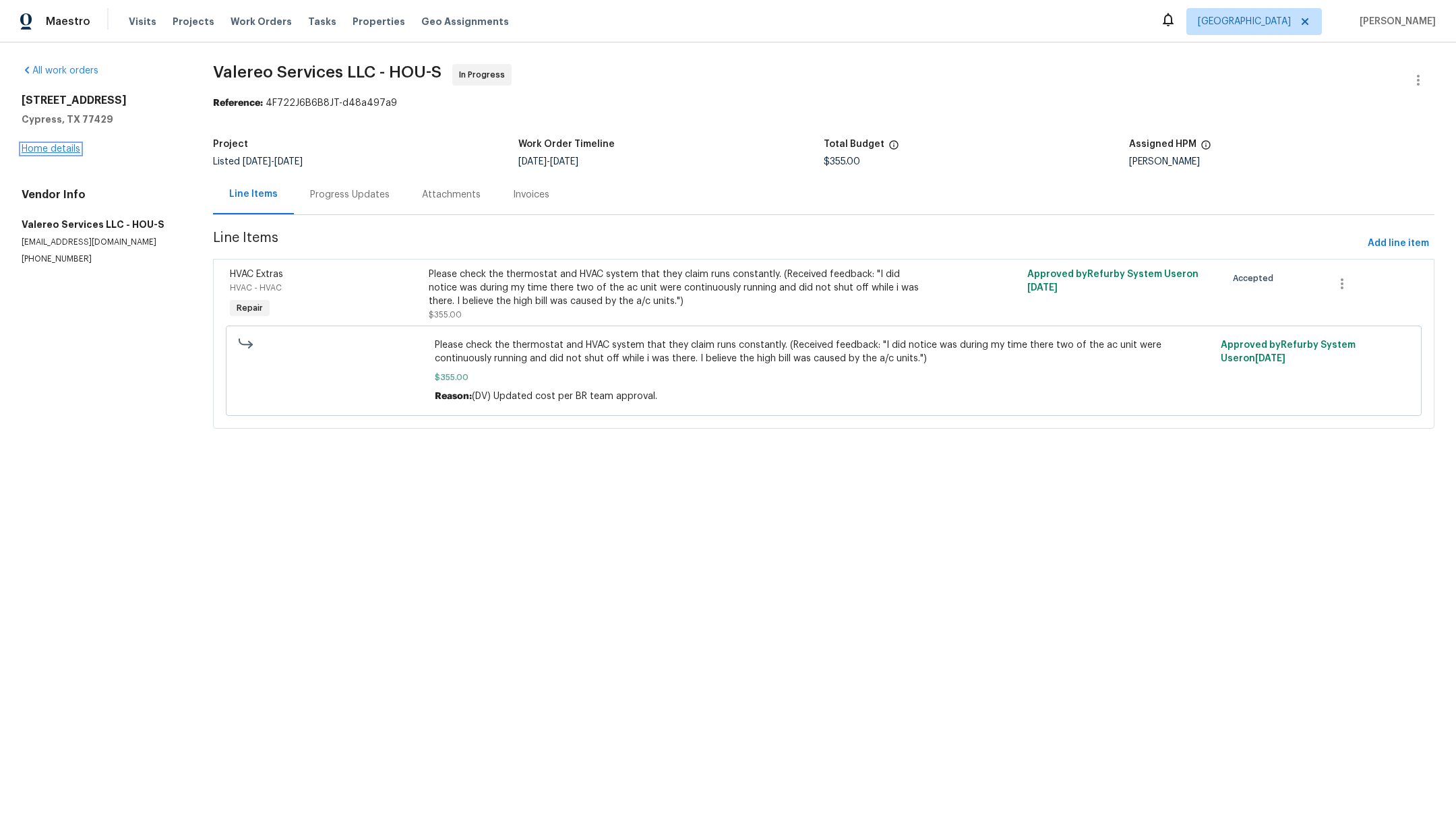
click at [38, 150] on link "Home details" at bounding box center [51, 148] width 59 height 9
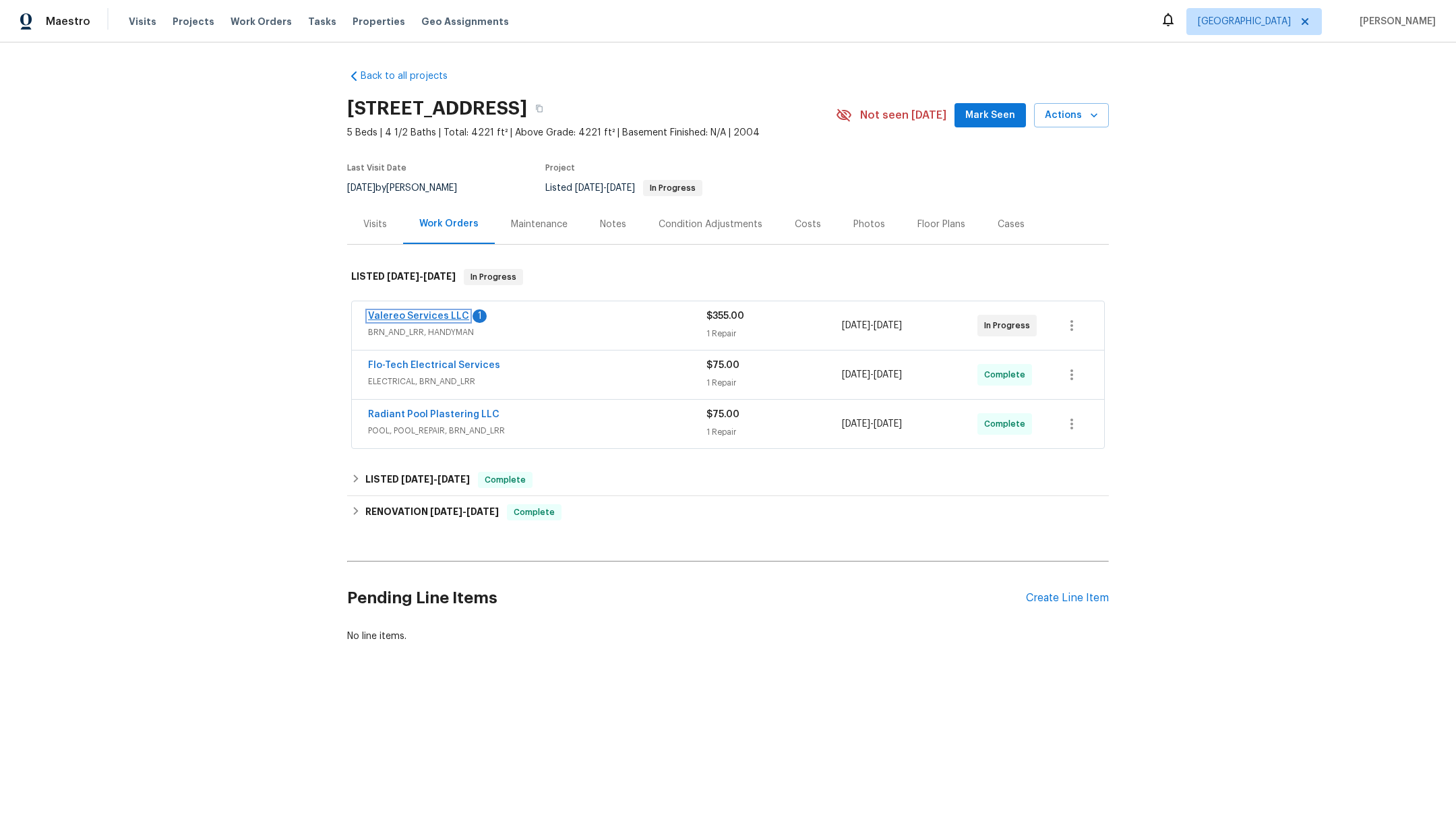
click at [373, 315] on link "Valereo Services LLC" at bounding box center [419, 316] width 101 height 9
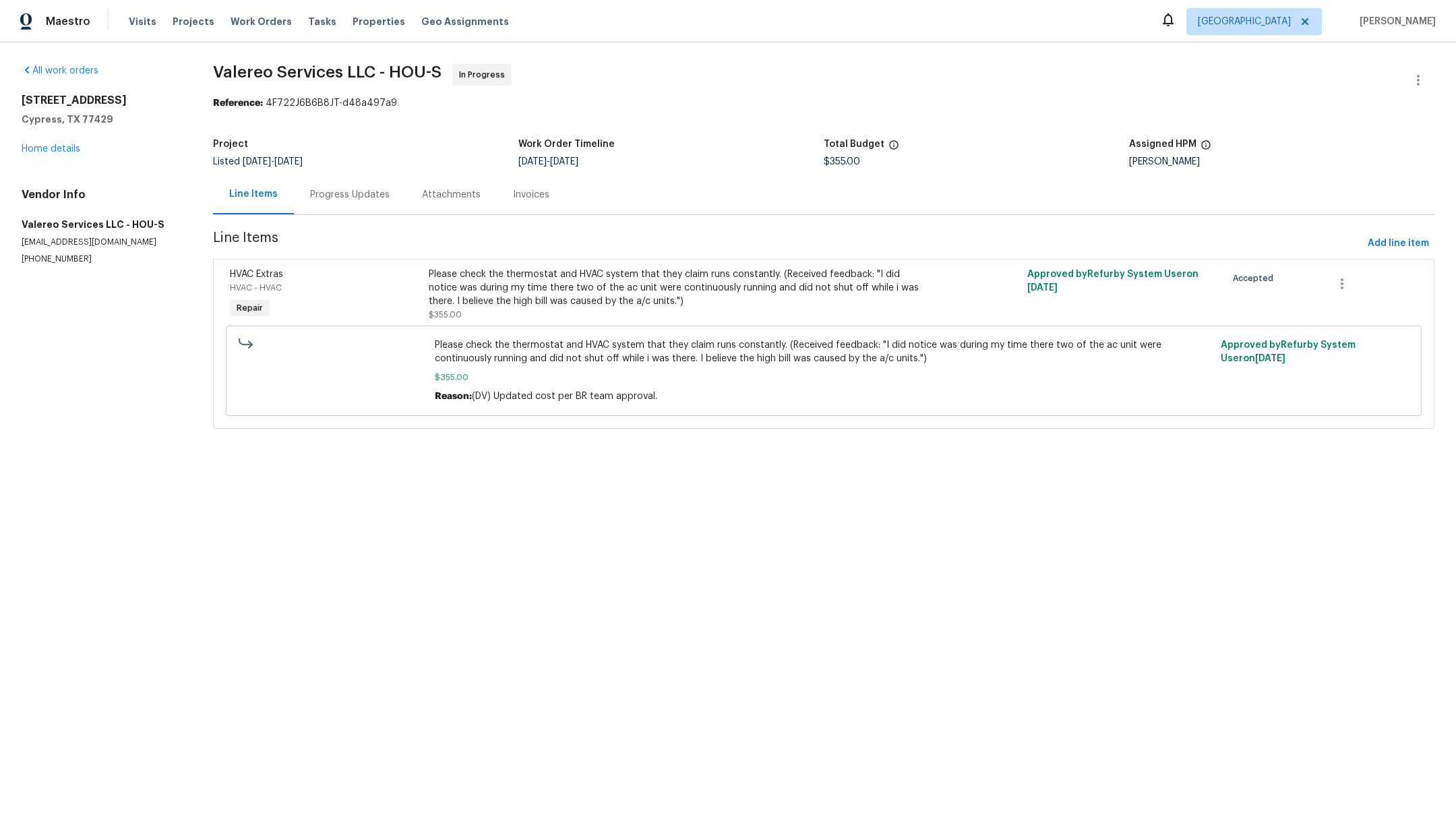
click at [336, 197] on div "Progress Updates" at bounding box center [350, 195] width 80 height 14
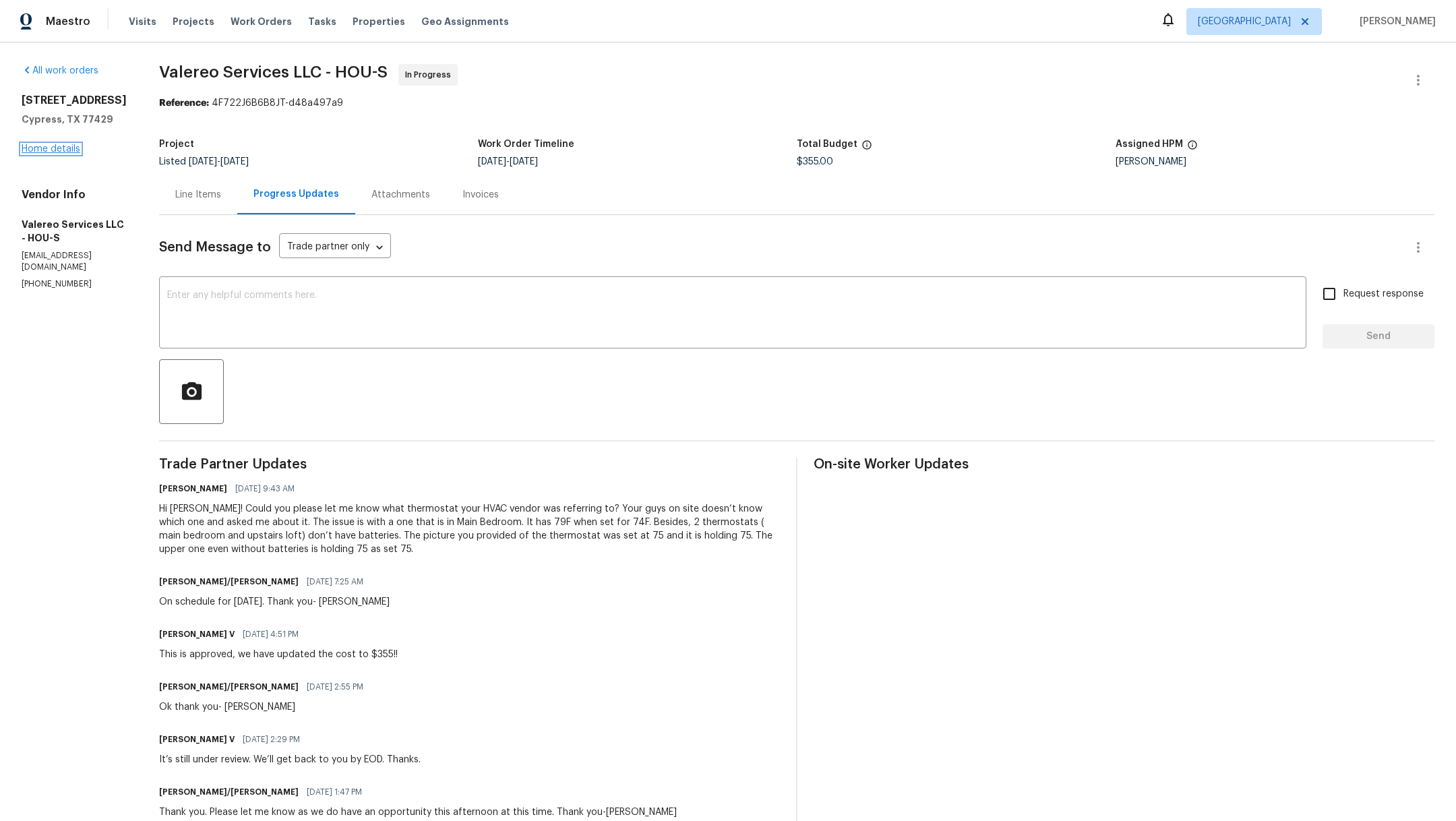
click at [54, 154] on link "Home details" at bounding box center [51, 148] width 59 height 9
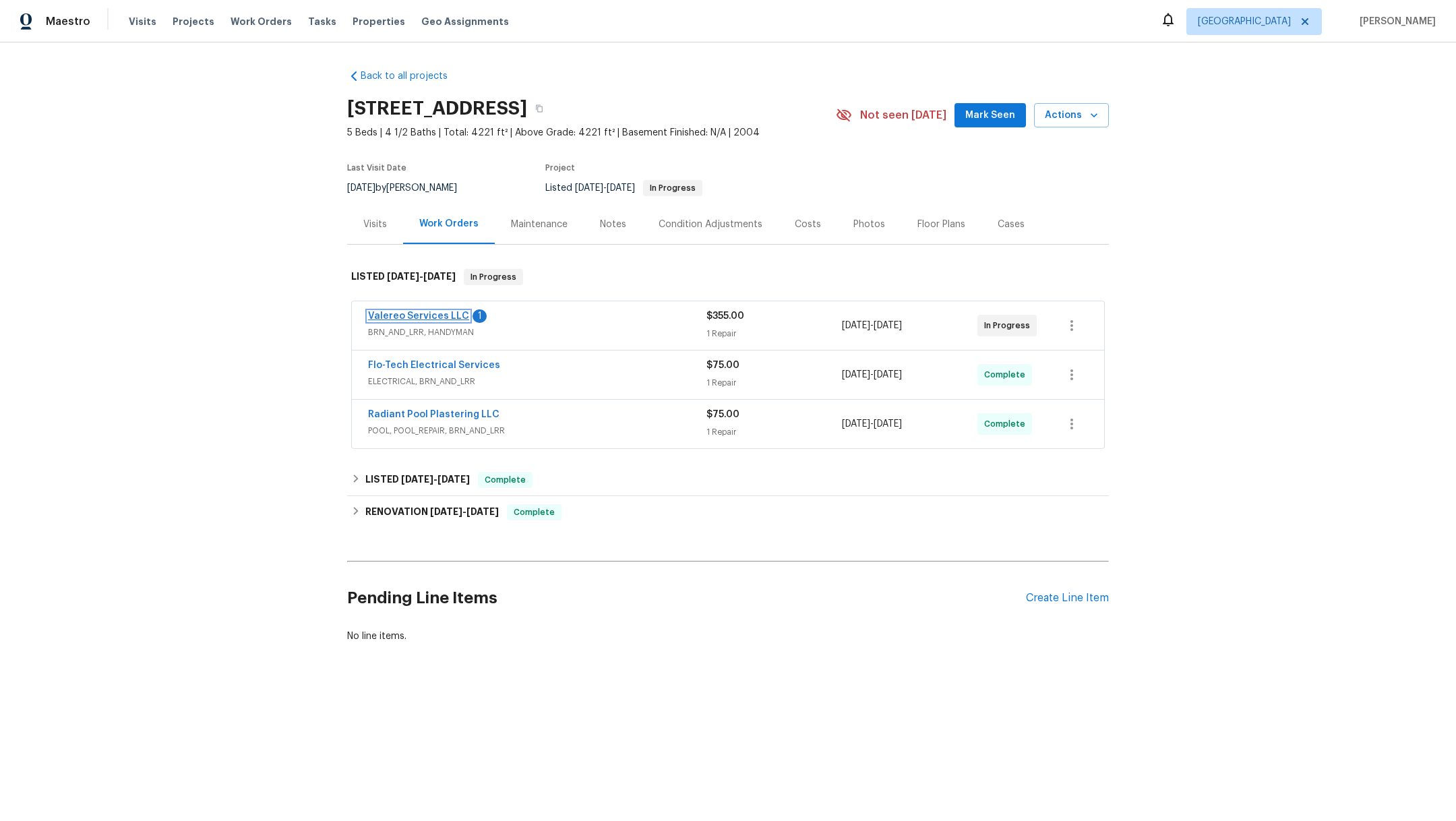
click at [443, 318] on link "Valereo Services LLC" at bounding box center [419, 316] width 101 height 9
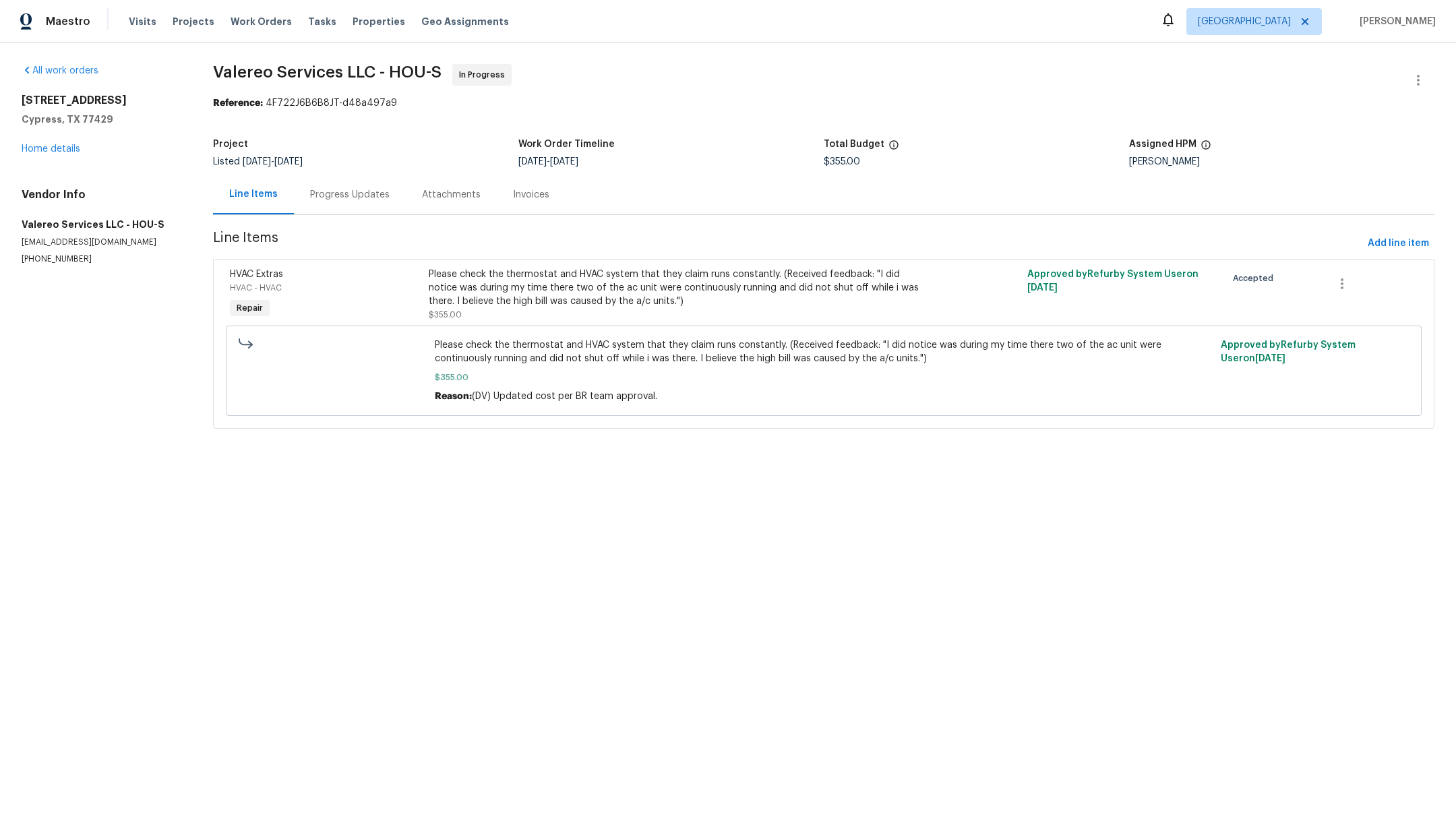
click at [358, 192] on div "Progress Updates" at bounding box center [350, 195] width 80 height 14
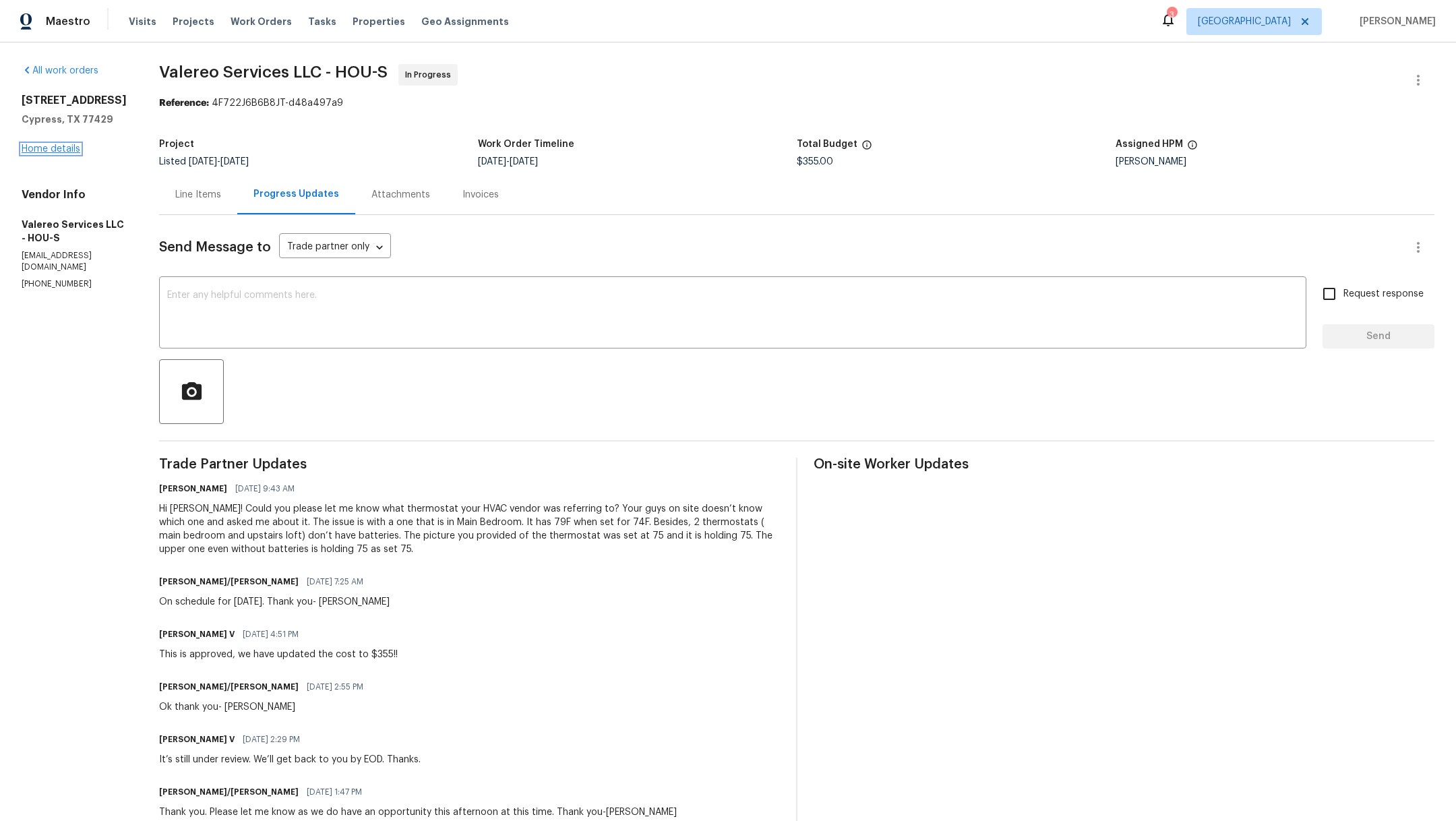
click at [28, 154] on link "Home details" at bounding box center [51, 148] width 59 height 9
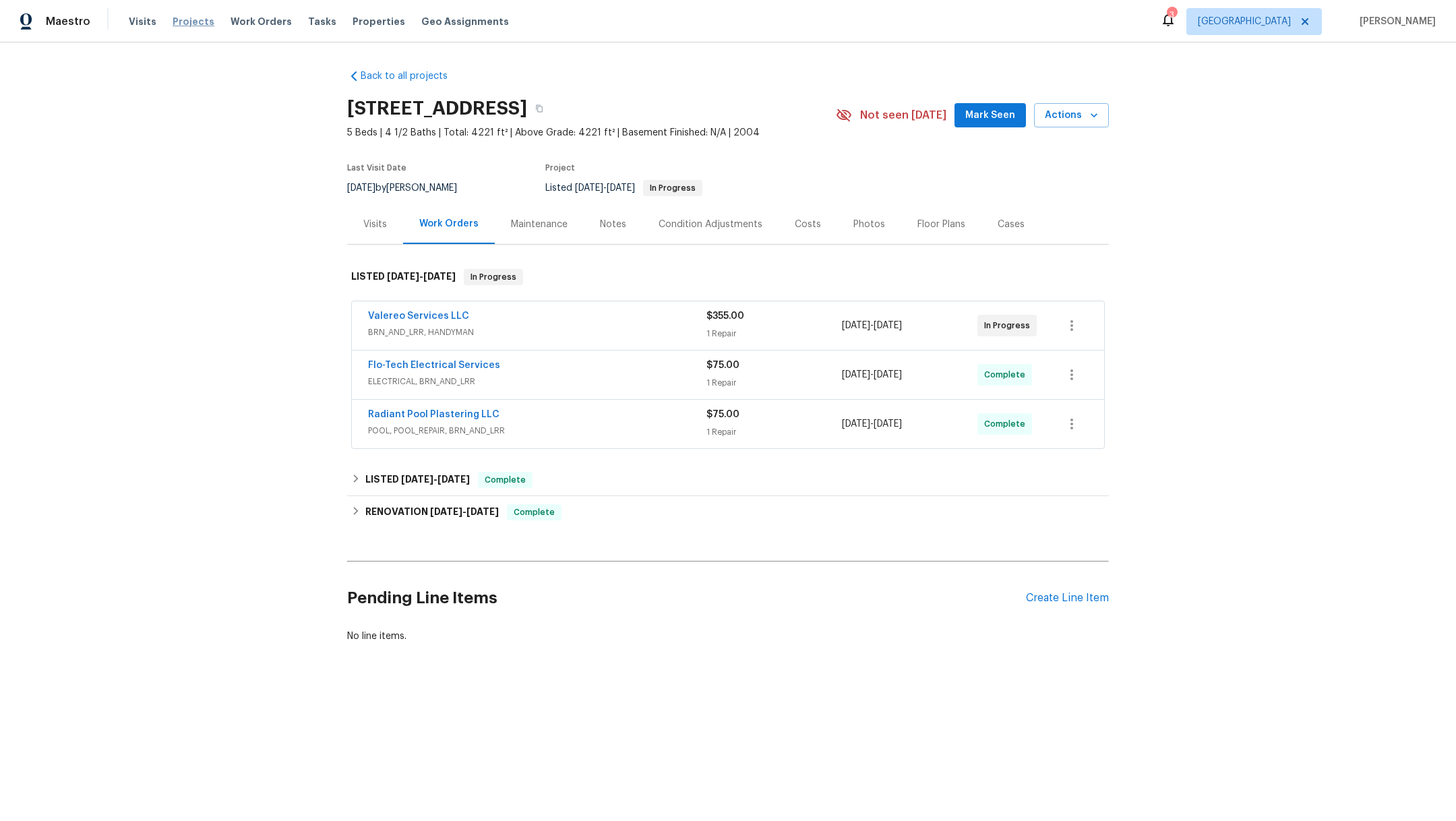
click at [172, 23] on span "Projects" at bounding box center [193, 21] width 42 height 14
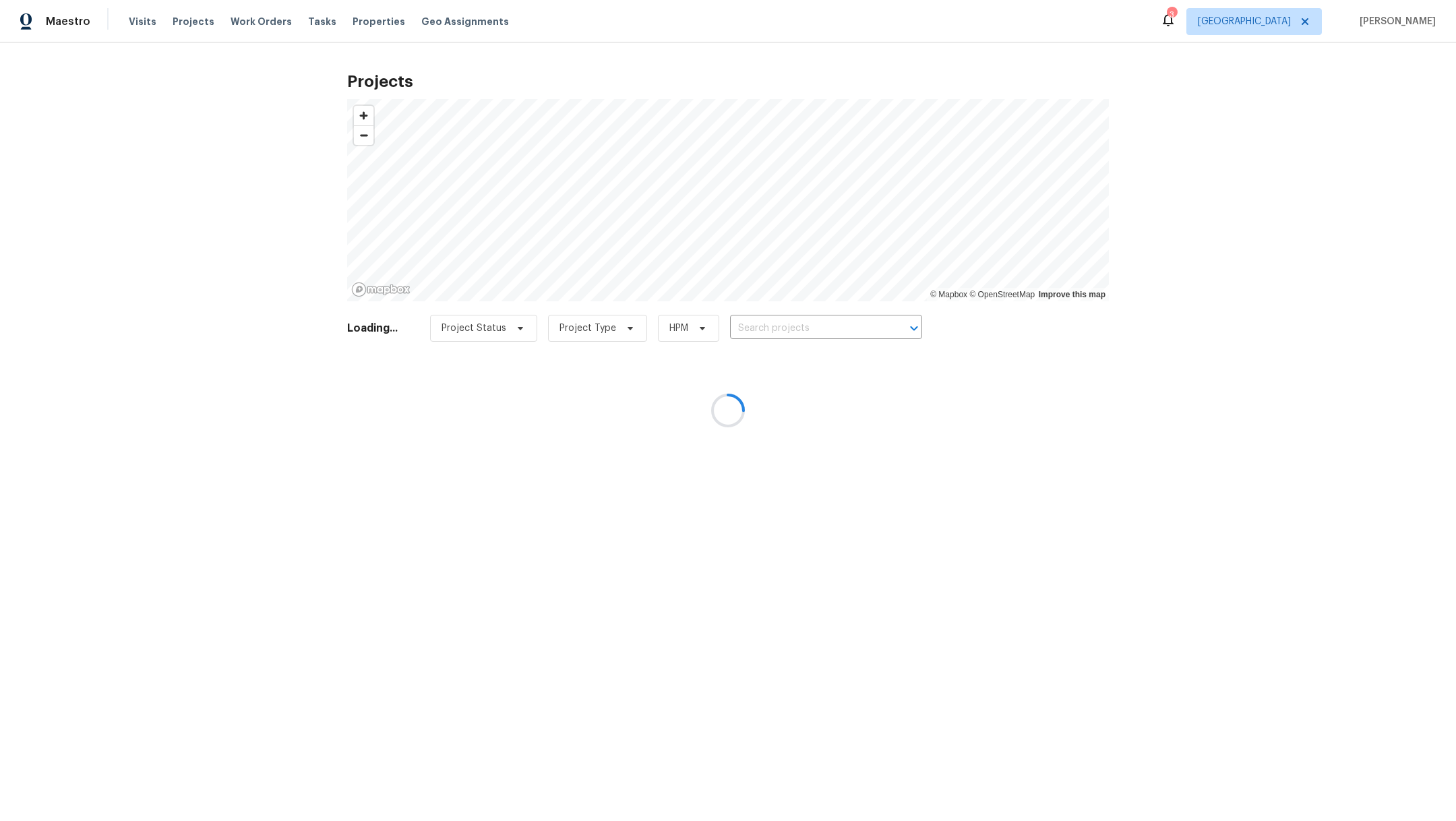
click at [805, 335] on div at bounding box center [728, 410] width 1456 height 821
click at [805, 330] on div at bounding box center [728, 410] width 1456 height 821
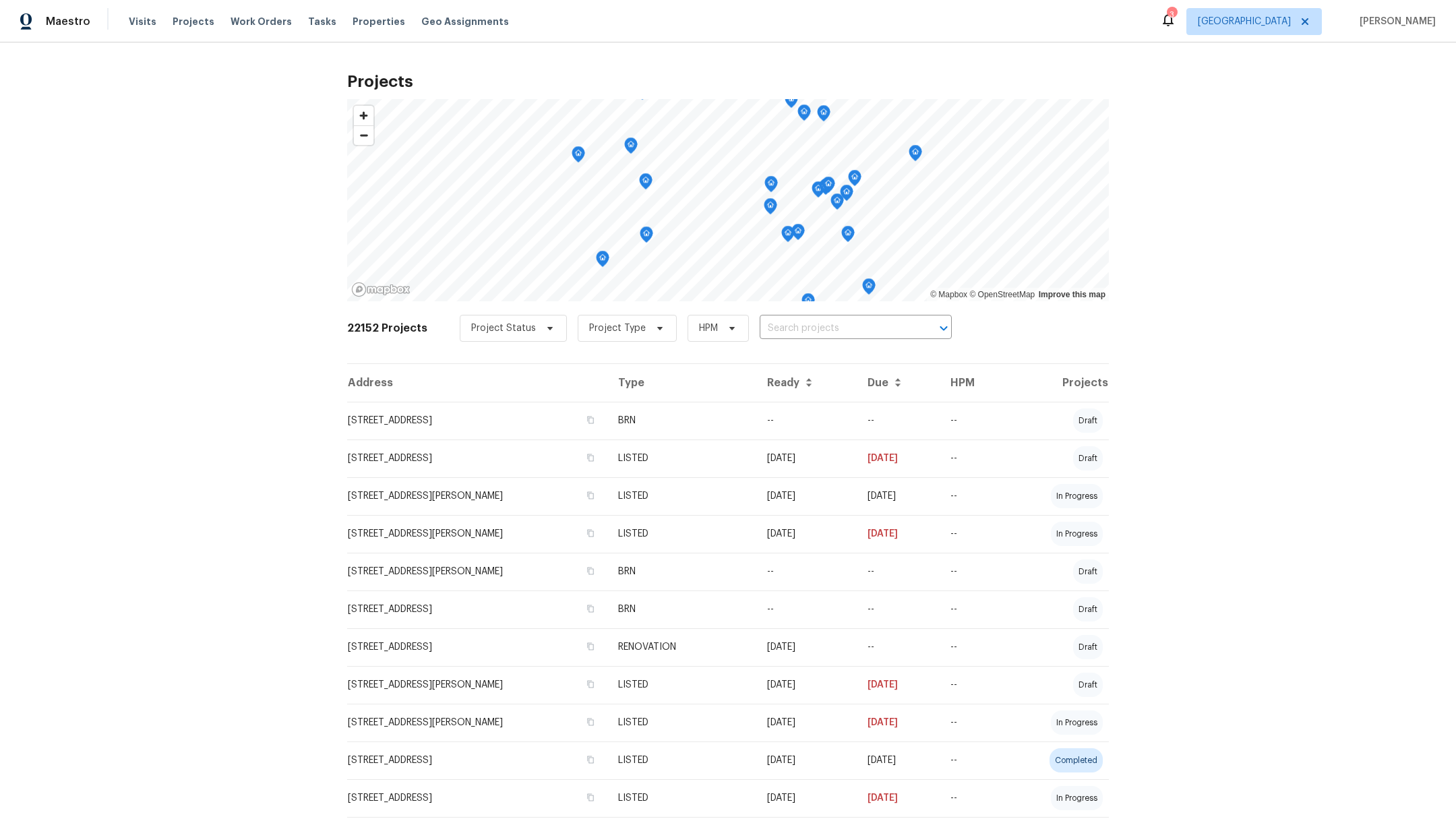
click at [805, 330] on input "text" at bounding box center [837, 328] width 155 height 21
type input "18330"
click at [835, 365] on li "[STREET_ADDRESS][PERSON_NAME]" at bounding box center [841, 357] width 197 height 22
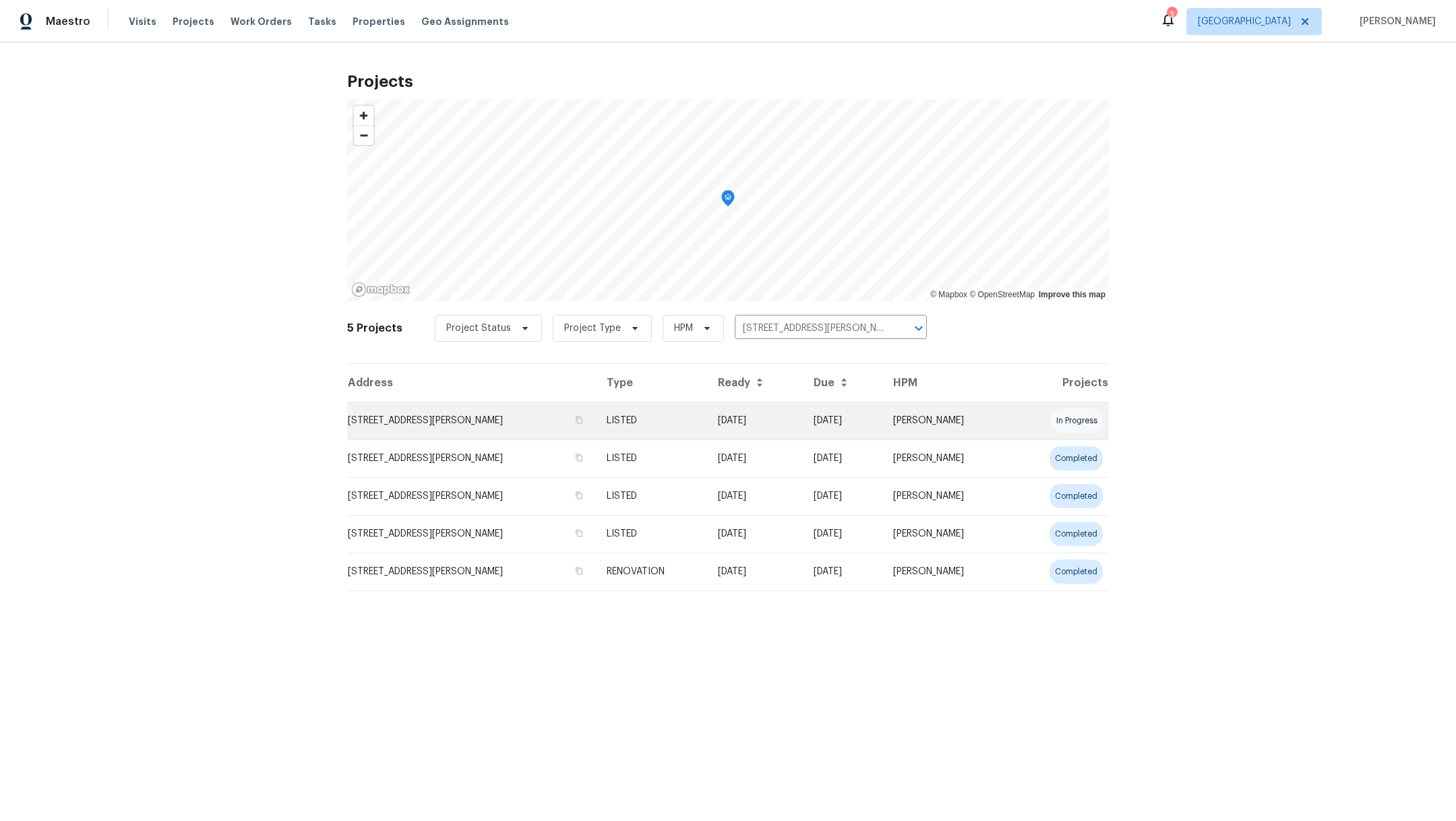
click at [495, 415] on td "[STREET_ADDRESS][PERSON_NAME]" at bounding box center [472, 420] width 249 height 37
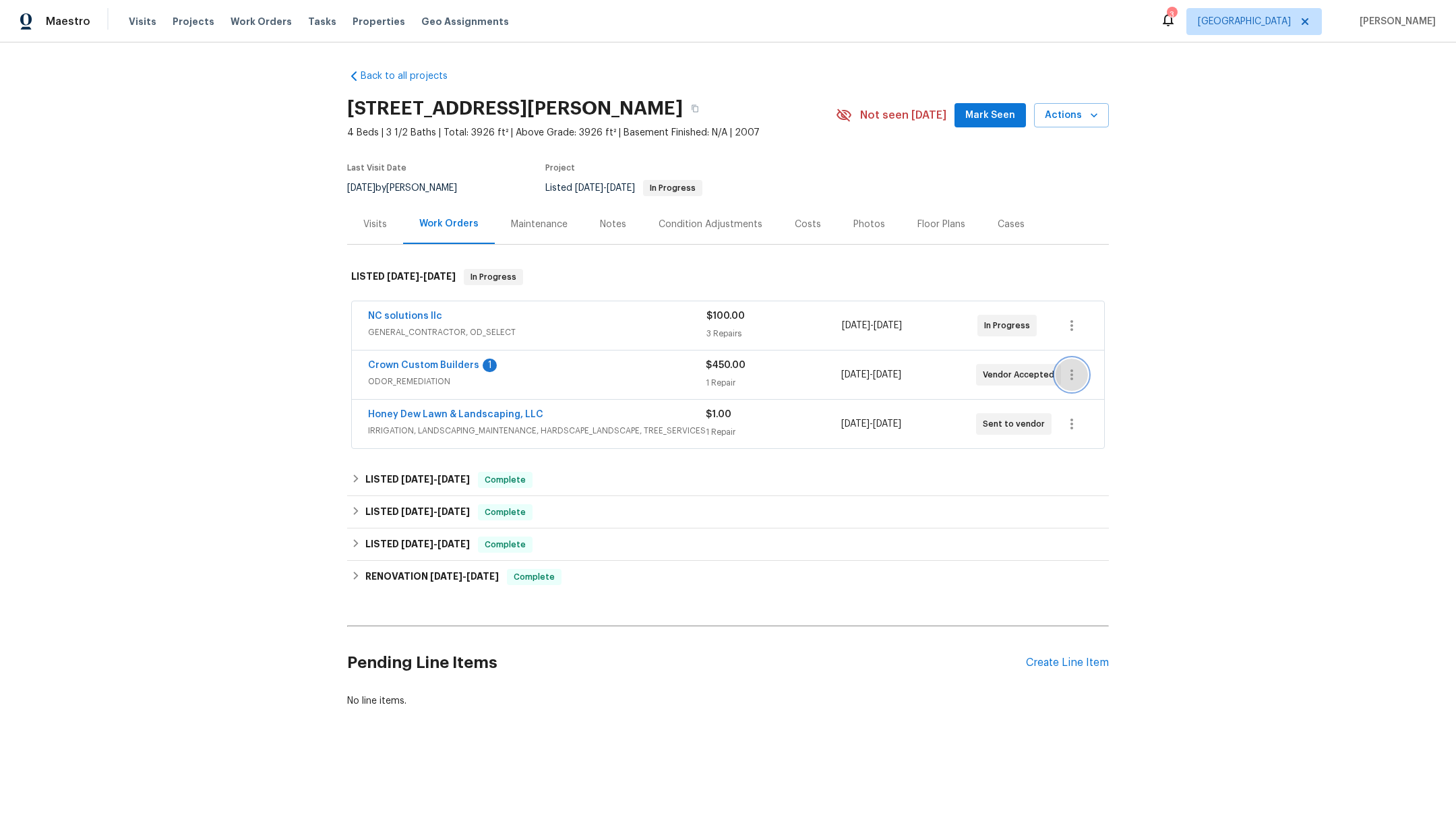
click at [1065, 376] on icon "button" at bounding box center [1072, 374] width 16 height 16
click at [1080, 443] on li "Delete" at bounding box center [1121, 440] width 145 height 22
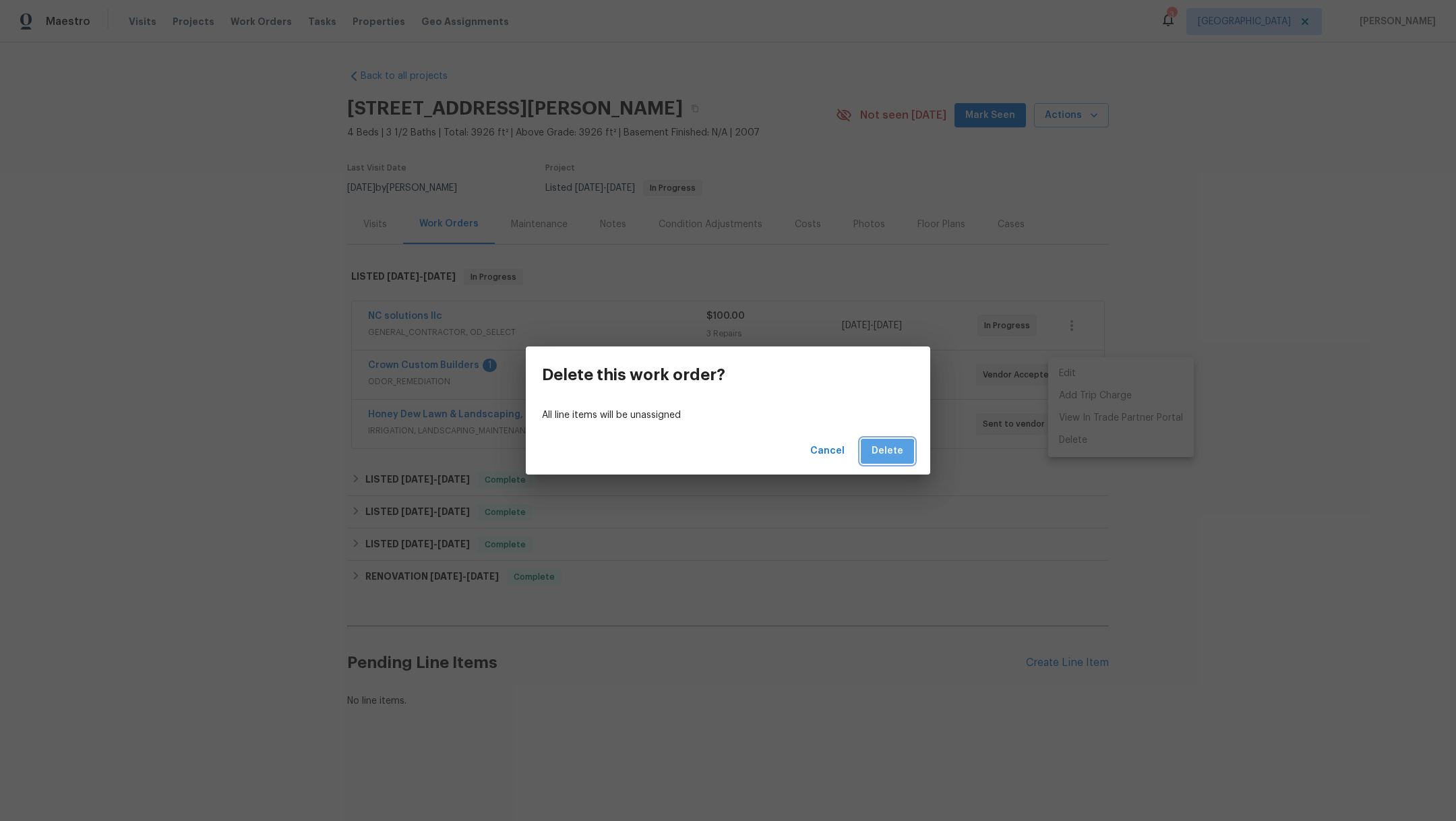
click at [877, 457] on span "Delete" at bounding box center [887, 451] width 31 height 17
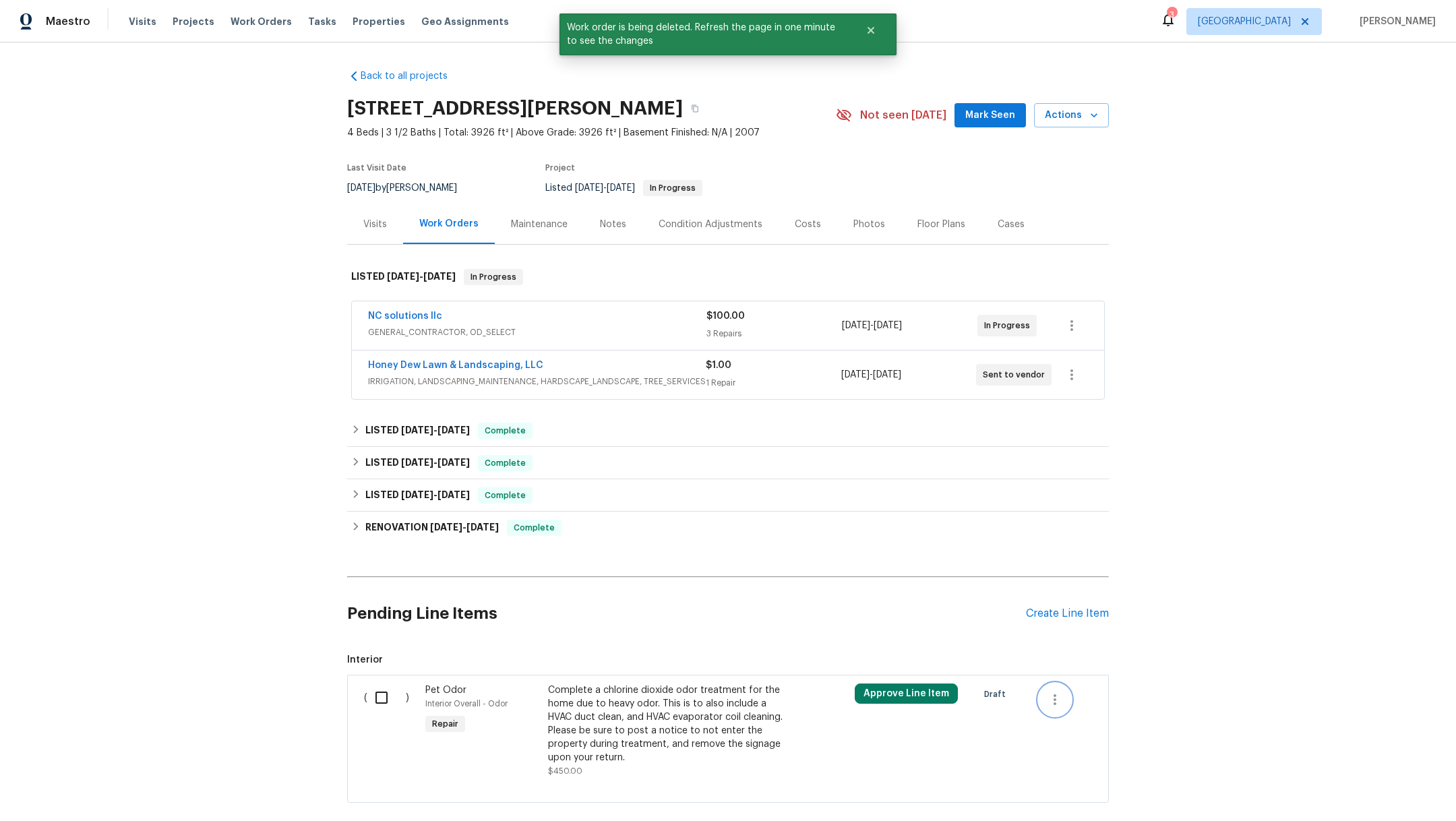
click at [1047, 703] on icon "button" at bounding box center [1055, 699] width 16 height 16
click at [1046, 703] on li "Cancel" at bounding box center [1057, 697] width 52 height 22
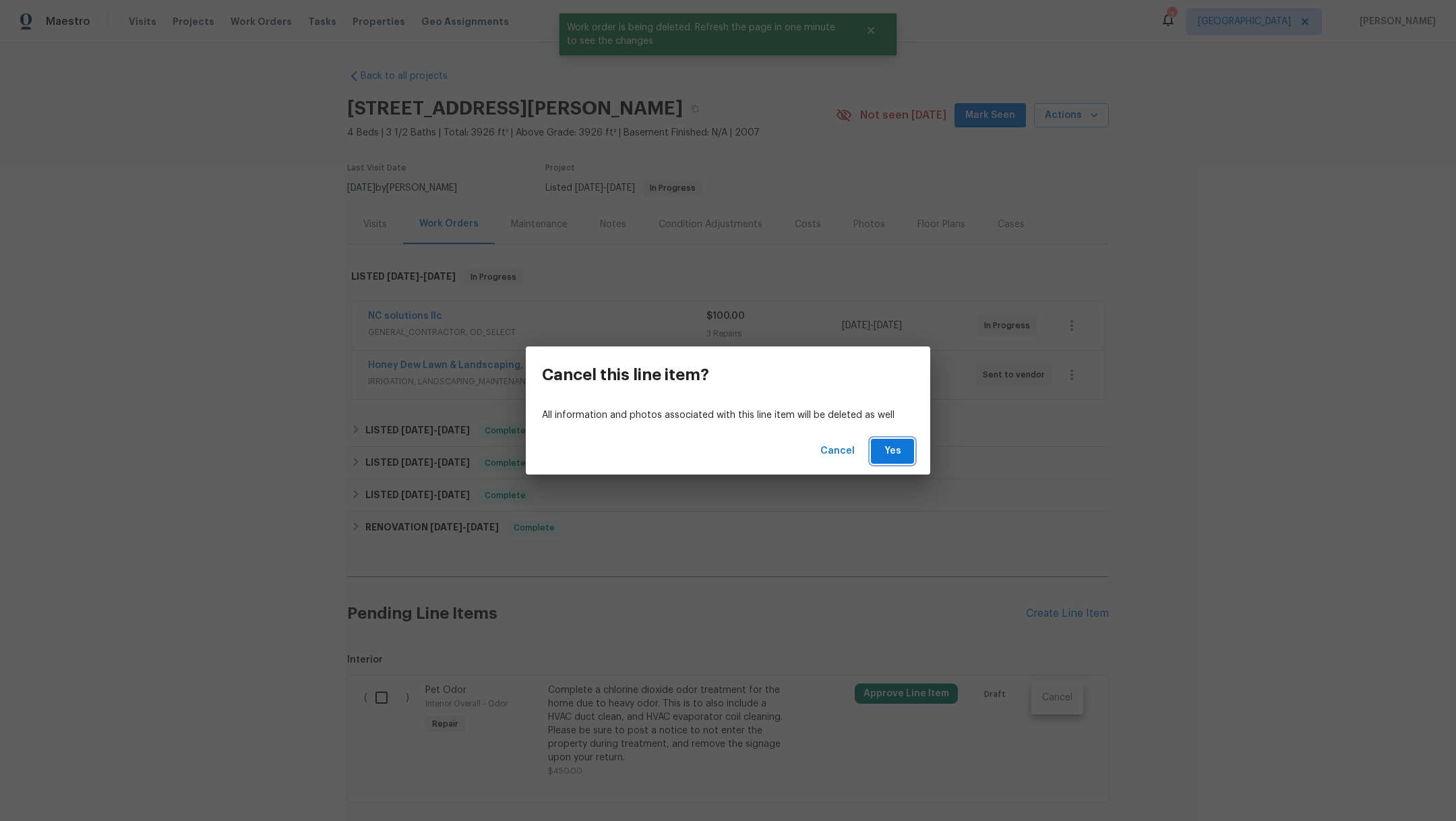
click at [890, 458] on span "Yes" at bounding box center [893, 451] width 21 height 17
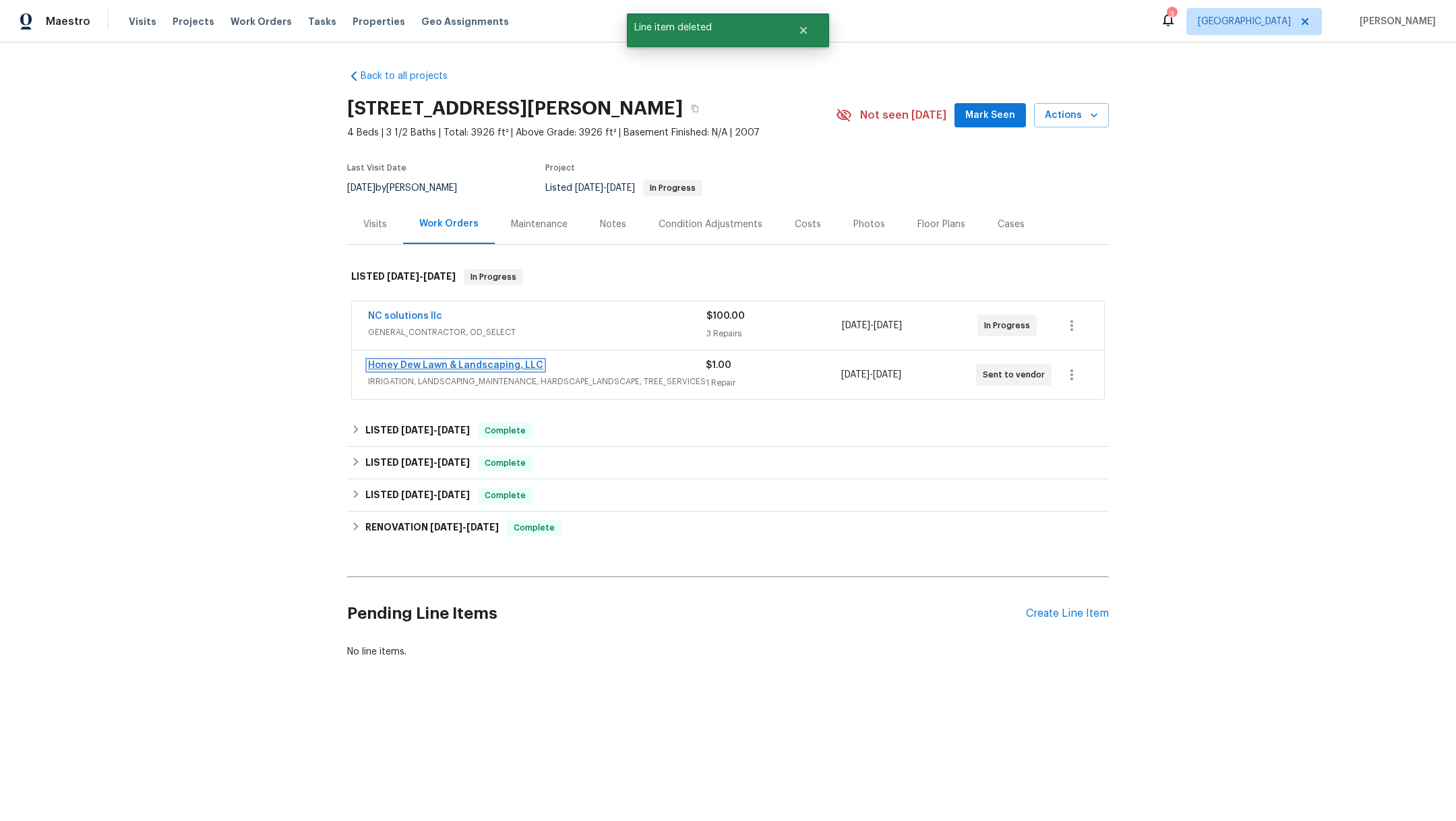
click at [433, 360] on link "Honey Dew Lawn & Landscaping, LLC" at bounding box center [455, 365] width 175 height 9
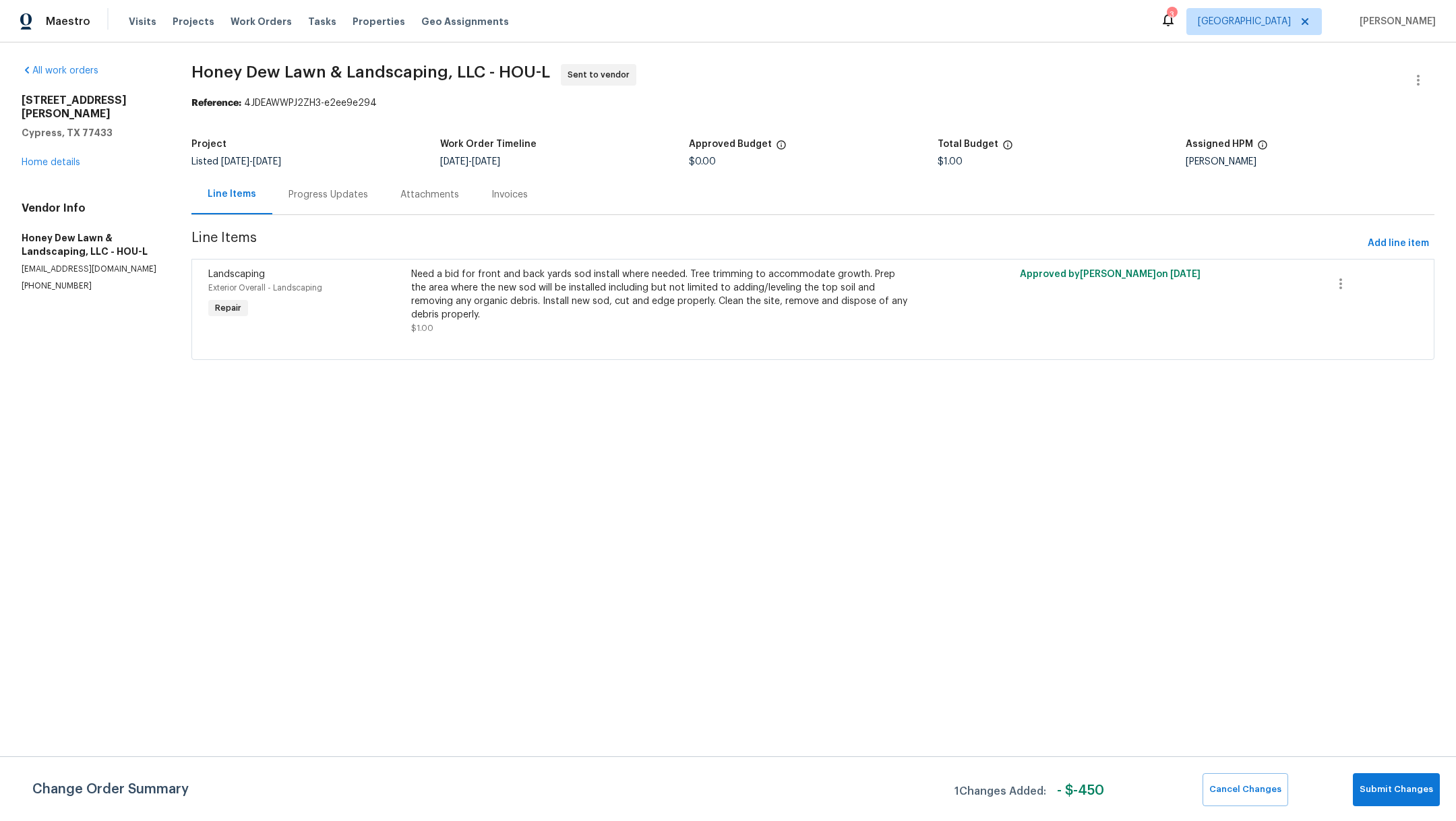
click at [325, 192] on div "Progress Updates" at bounding box center [328, 195] width 80 height 14
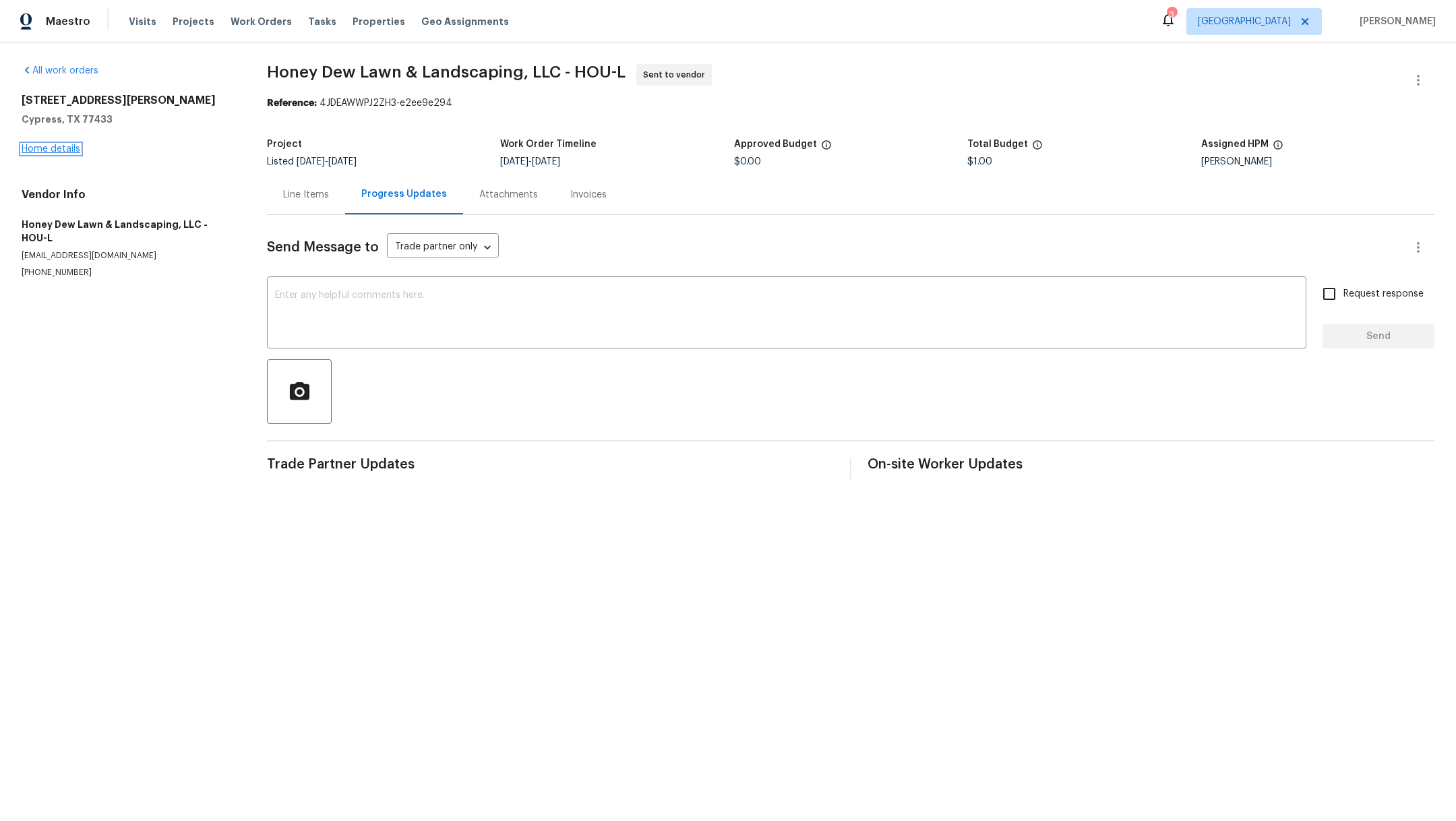
click at [47, 144] on link "Home details" at bounding box center [51, 148] width 59 height 9
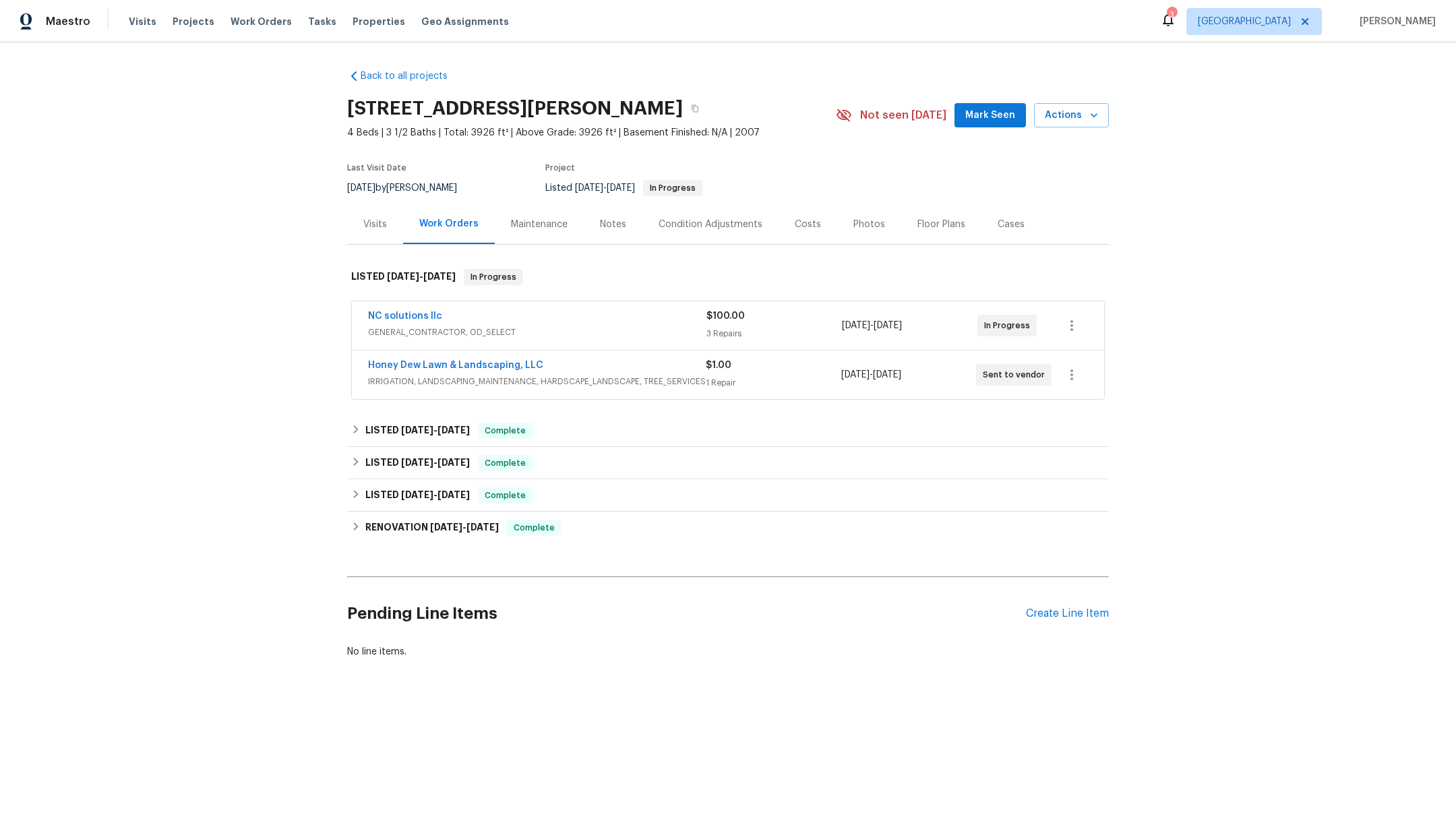
click at [398, 307] on div "NC solutions llc GENERAL_CONTRACTOR, OD_SELECT $100.00 3 Repairs 8/14/2025 - 8/…" at bounding box center [728, 325] width 752 height 48
click at [401, 317] on link "NC solutions llc" at bounding box center [405, 316] width 74 height 9
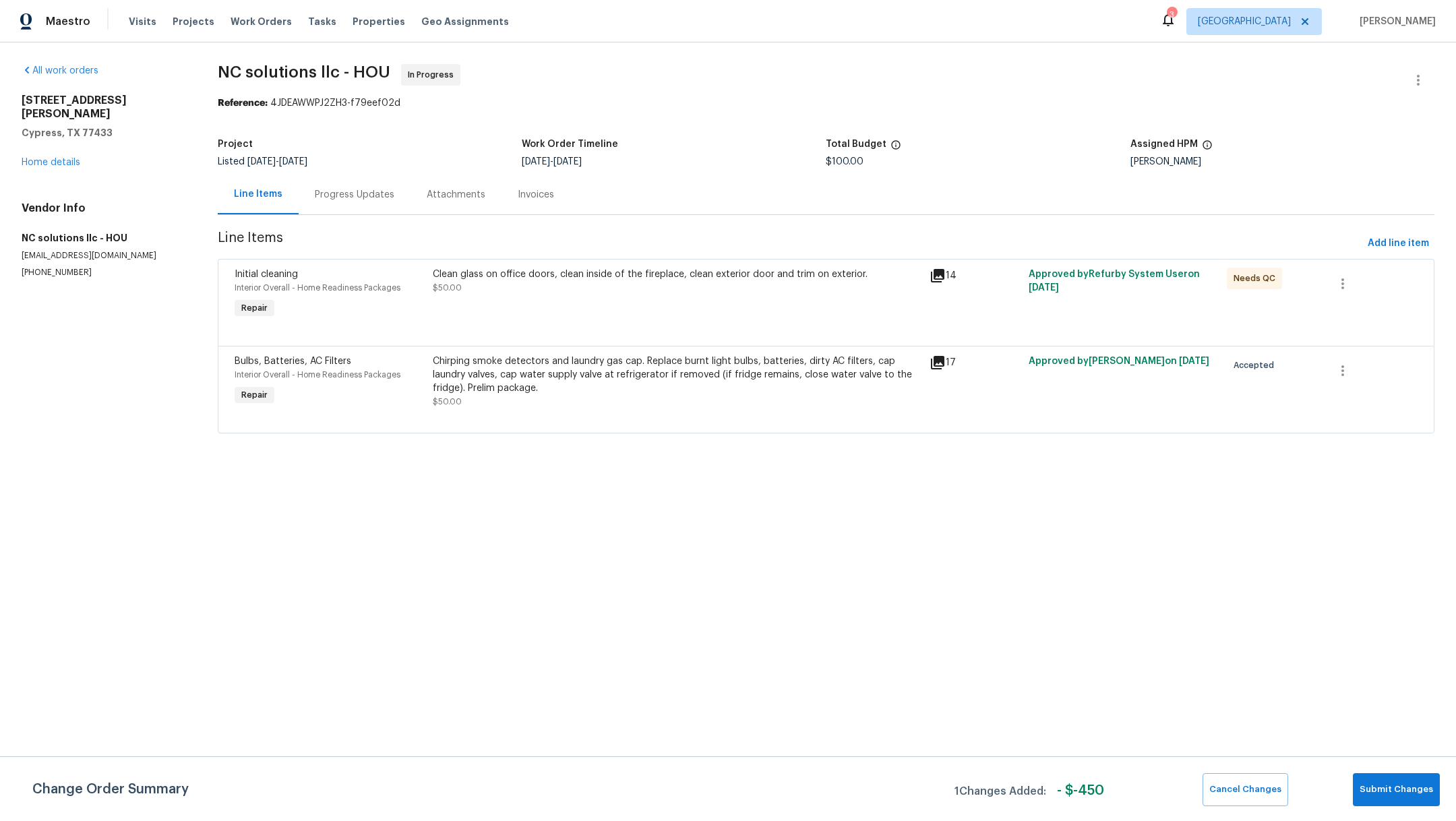
click at [516, 404] on div "Chirping smoke detectors and laundry gas cap. Replace burnt light bulbs, batter…" at bounding box center [677, 381] width 488 height 54
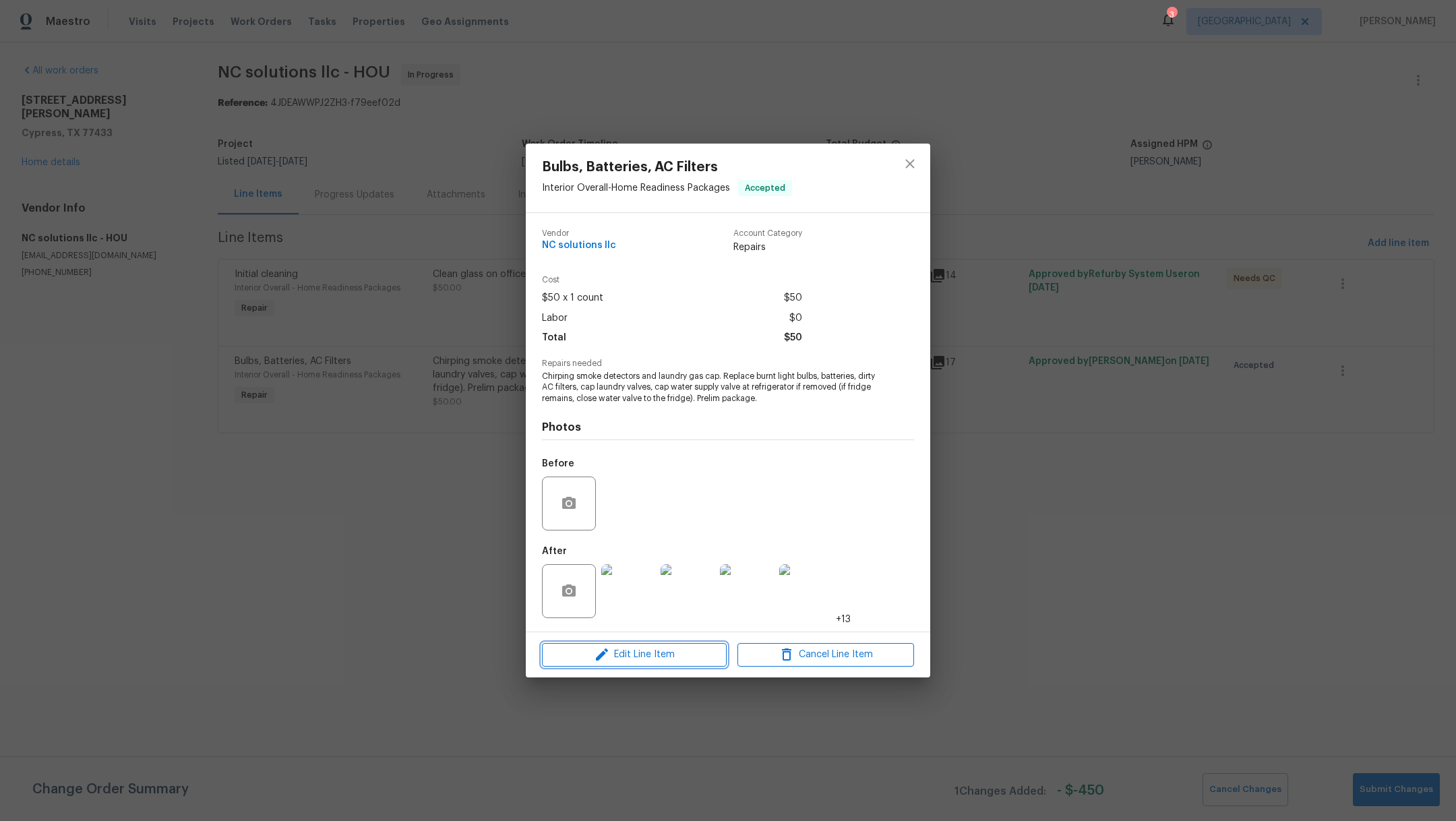
click at [623, 651] on span "Edit Line Item" at bounding box center [634, 655] width 177 height 17
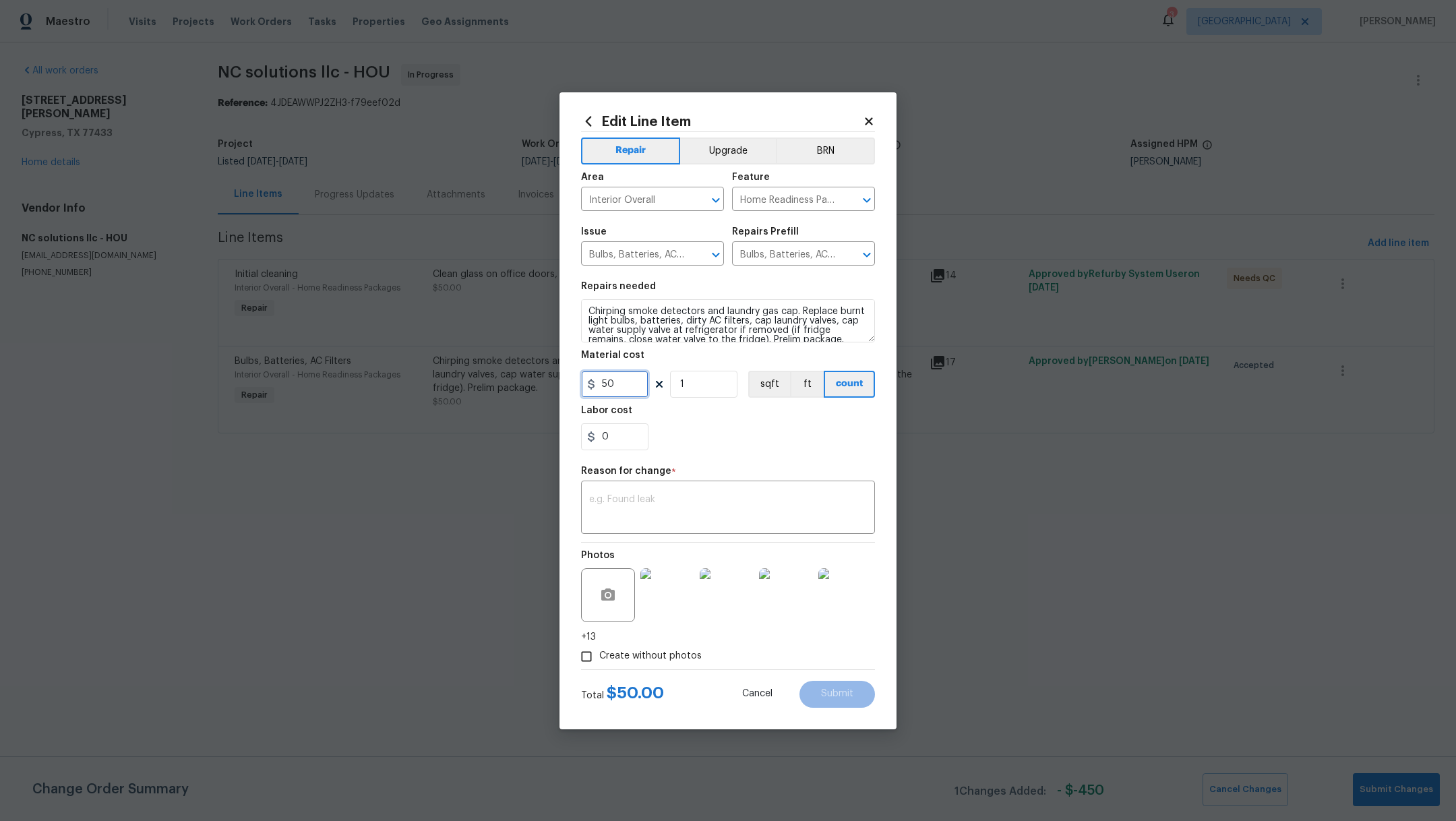
drag, startPoint x: 628, startPoint y: 390, endPoint x: 450, endPoint y: 376, distance: 178.5
click at [455, 381] on div "Edit Line Item Repair Upgrade BRN Area Interior Overall ​ Feature Home Readines…" at bounding box center [728, 410] width 1456 height 821
type input "75"
click at [734, 459] on div "Repair Upgrade BRN Area Interior Overall ​ Feature Home Readiness Packages ​ Is…" at bounding box center [728, 401] width 294 height 537
click at [701, 531] on div "x ​" at bounding box center [728, 508] width 294 height 50
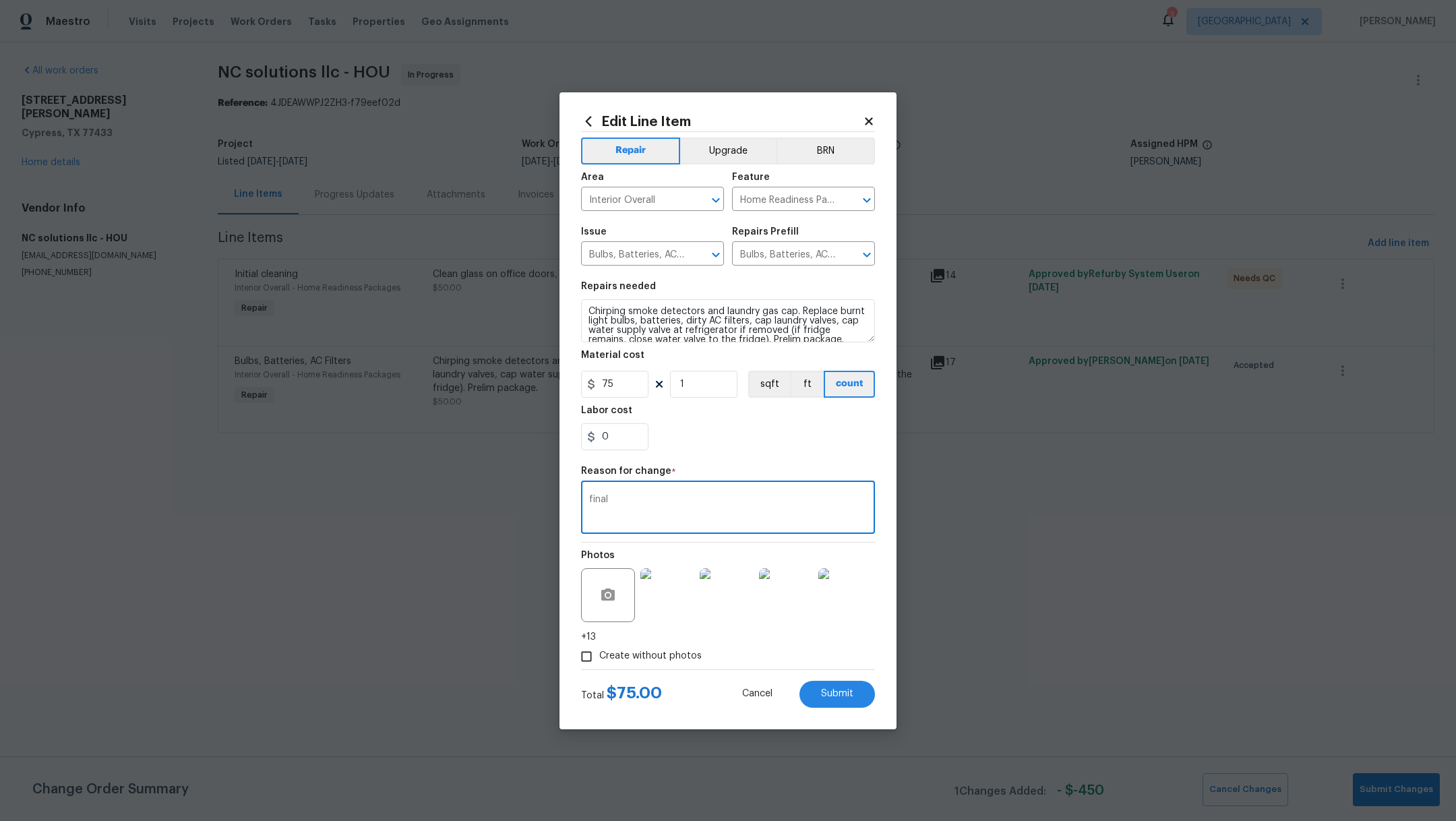
type textarea "final"
click at [757, 432] on div "0" at bounding box center [728, 436] width 294 height 27
click at [824, 705] on button "Submit" at bounding box center [837, 693] width 76 height 27
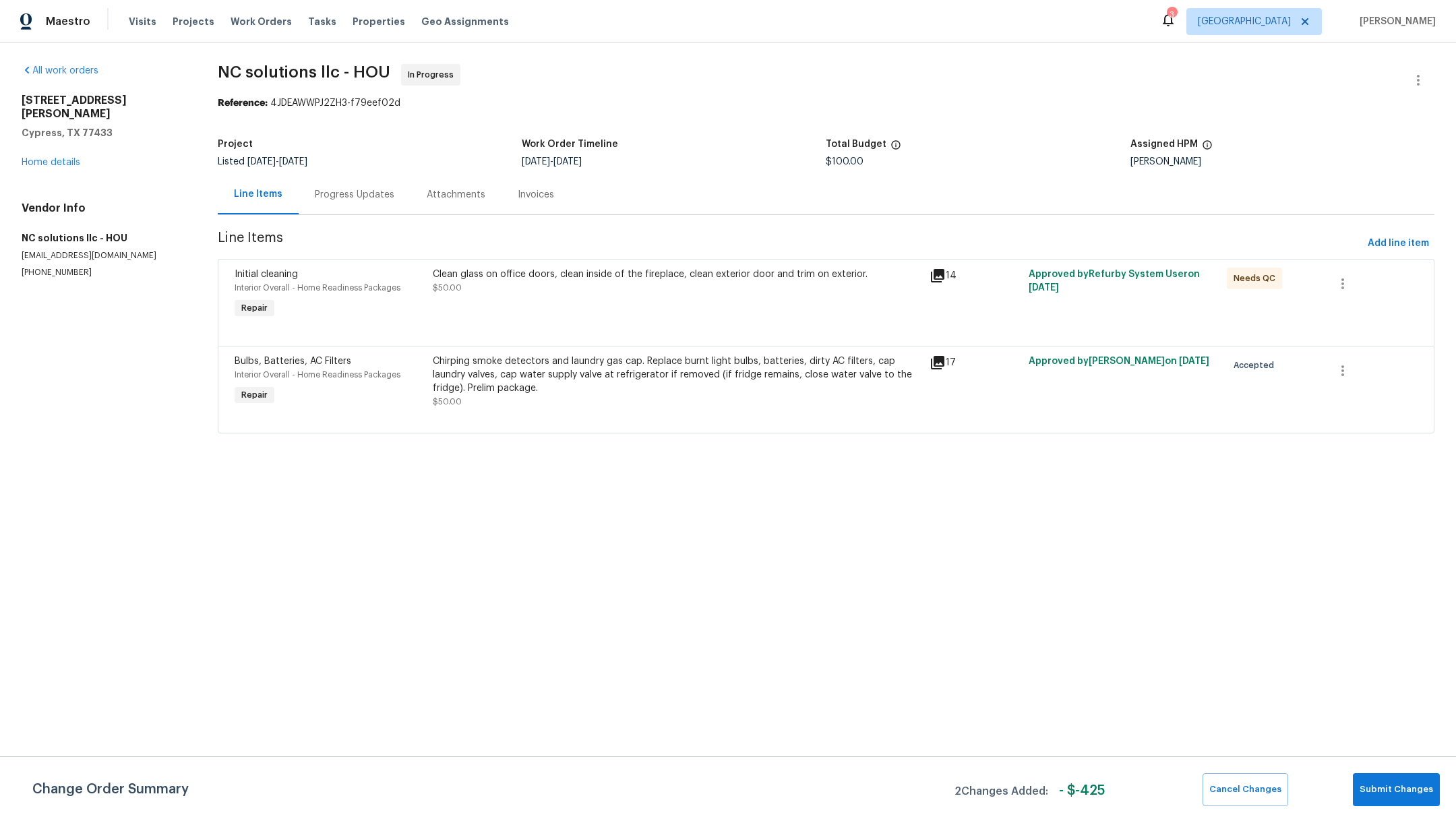
click at [1450, 801] on div "Change Order Summary 2 Changes Added: - $ -425 Cancel Changes Submit Changes" at bounding box center [728, 789] width 1456 height 33
click at [1395, 788] on span "Submit Changes" at bounding box center [1396, 790] width 73 height 15
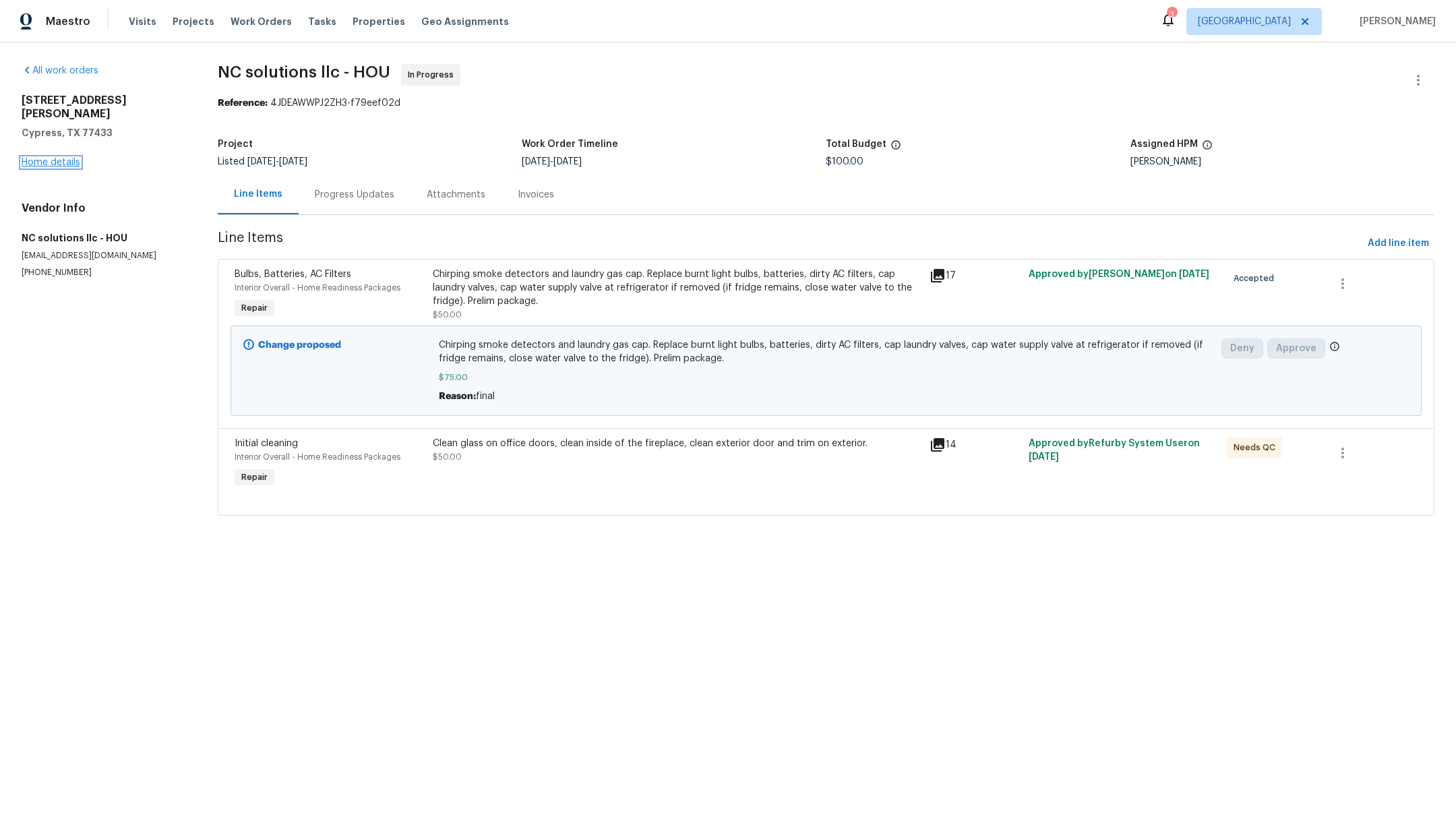
click at [55, 158] on link "Home details" at bounding box center [51, 162] width 59 height 9
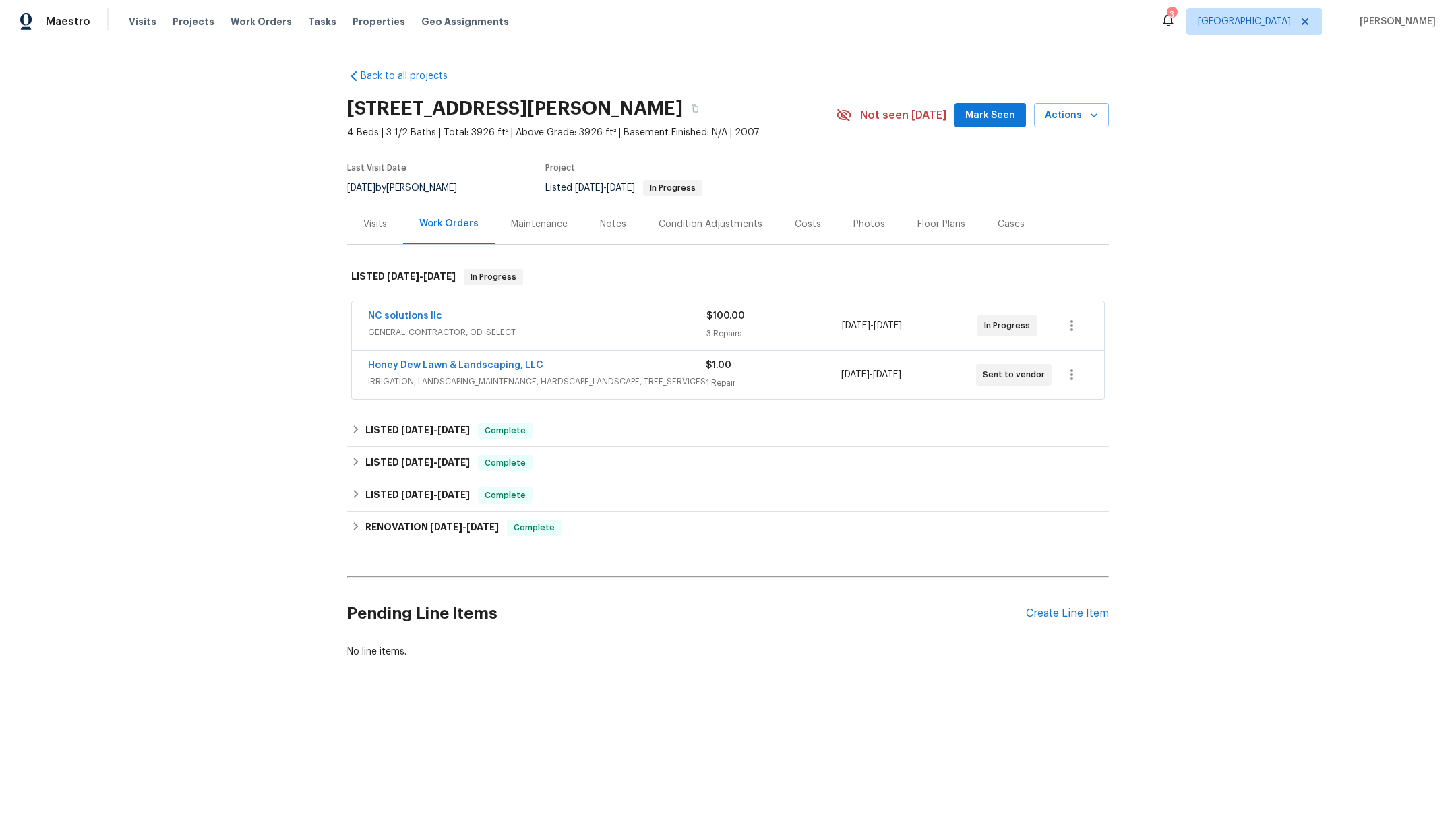
click at [997, 118] on span "Mark Seen" at bounding box center [990, 116] width 50 height 17
